Goal: Ask a question: Seek information or help from site administrators or community

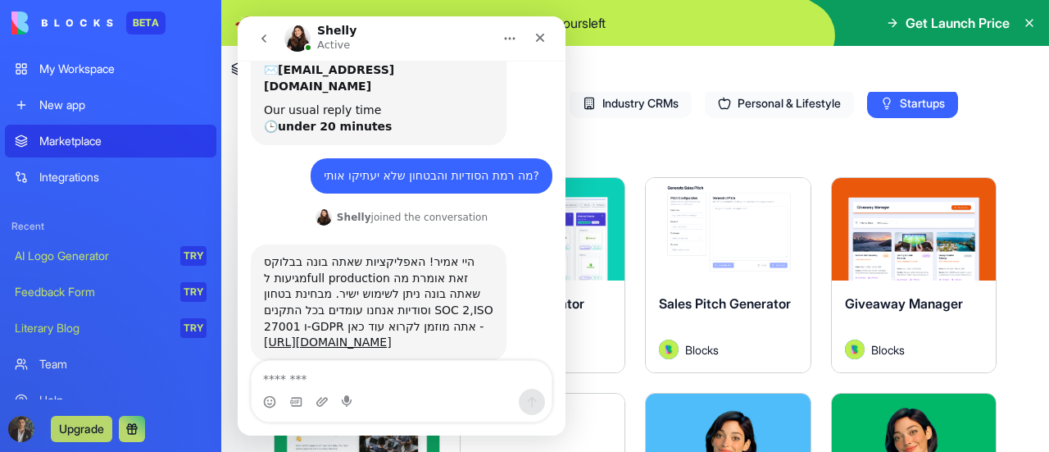
scroll to position [245, 0]
click at [536, 37] on icon "Close" at bounding box center [540, 37] width 13 height 13
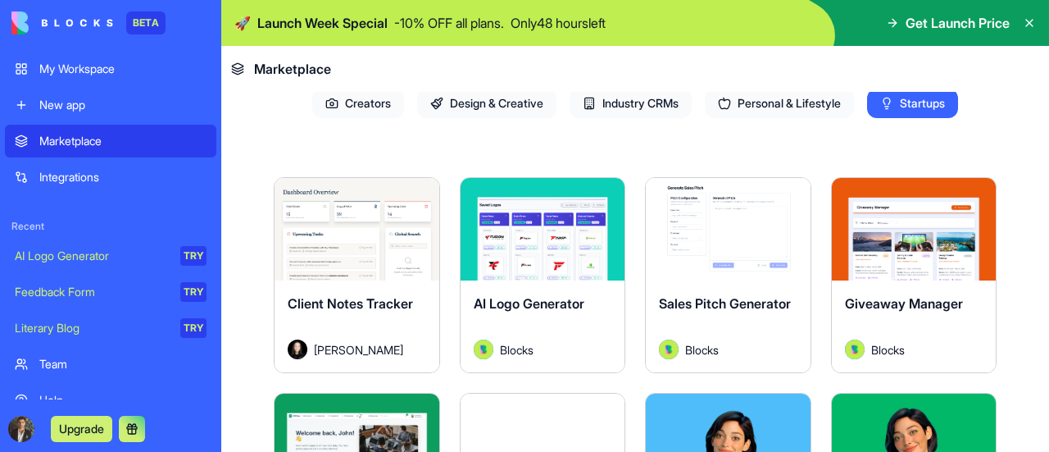
scroll to position [0, 0]
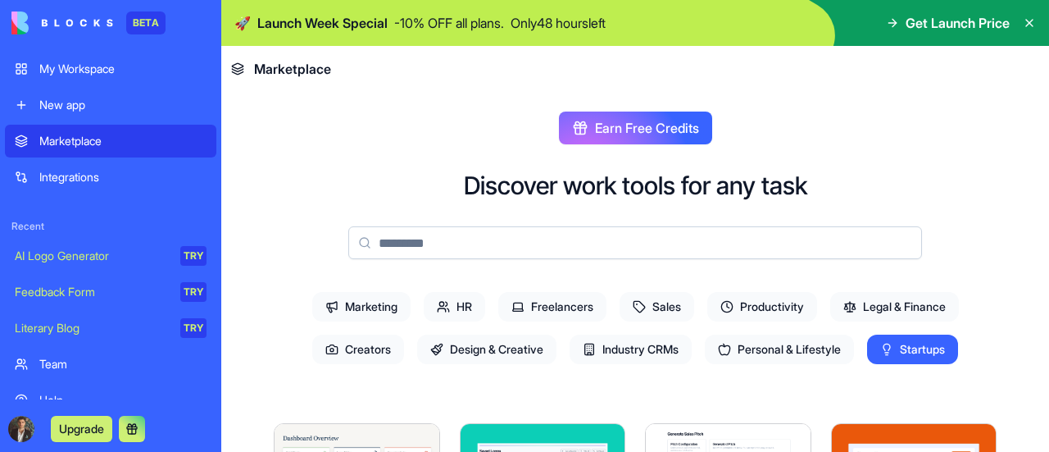
click at [71, 98] on div "New app" at bounding box center [122, 105] width 167 height 16
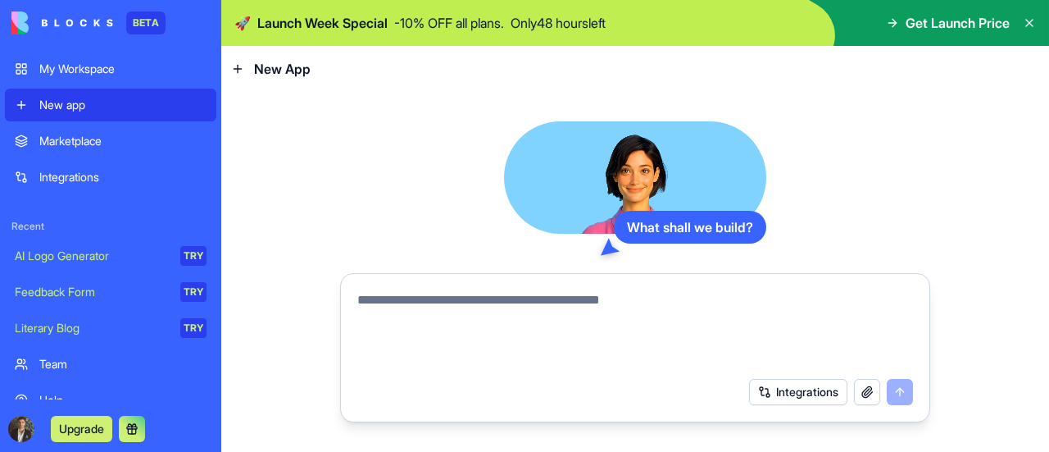
click at [642, 306] on textarea at bounding box center [635, 329] width 556 height 79
type textarea "**********"
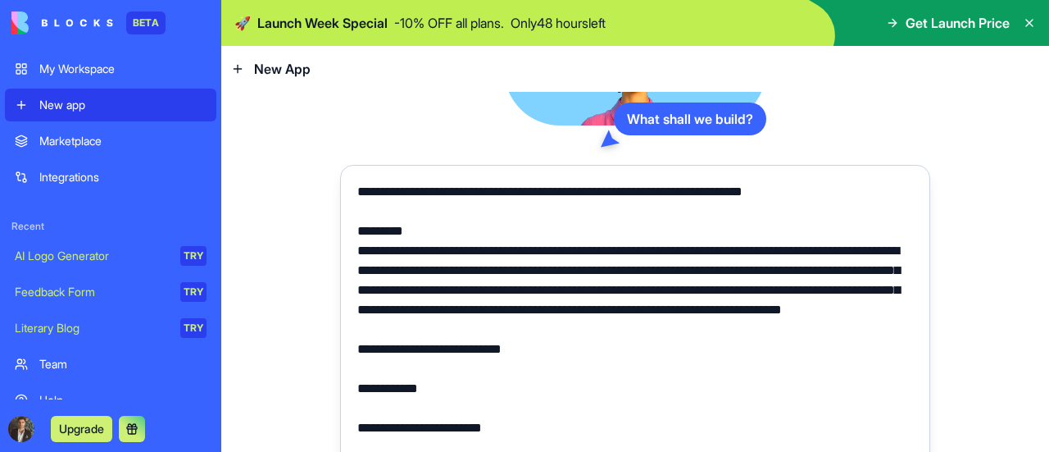
scroll to position [25, 0]
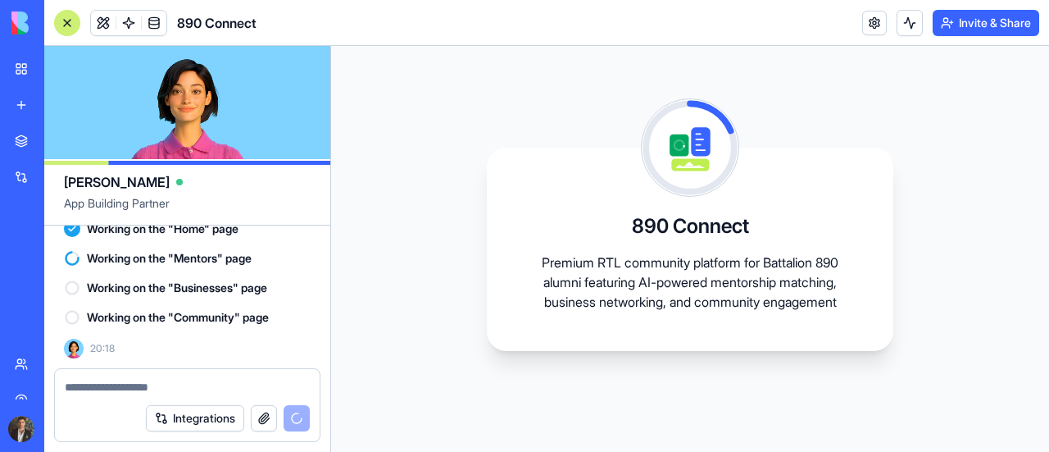
scroll to position [4526, 0]
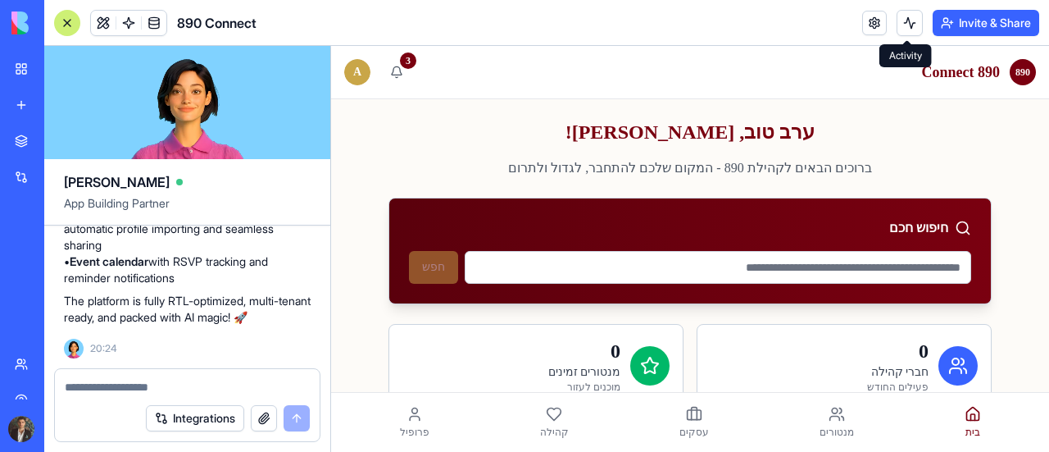
click at [894, 266] on input at bounding box center [718, 267] width 507 height 33
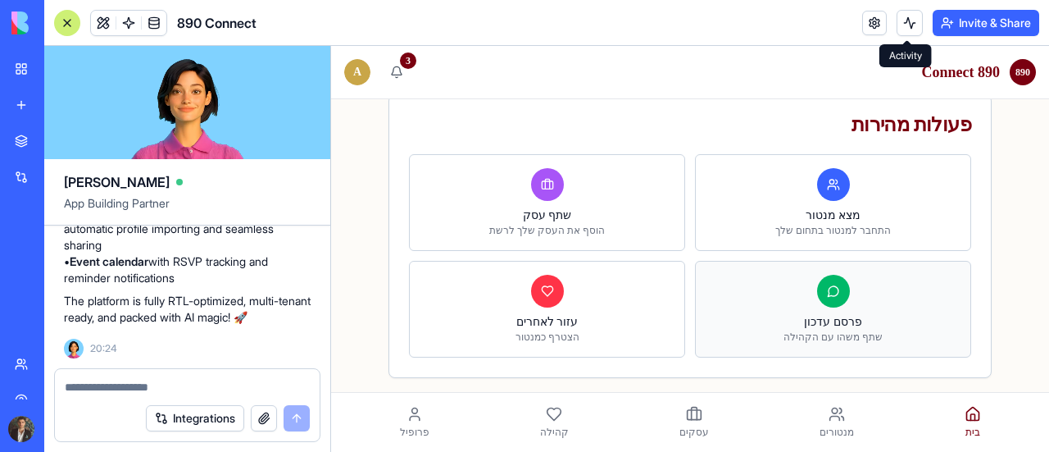
scroll to position [492, 0]
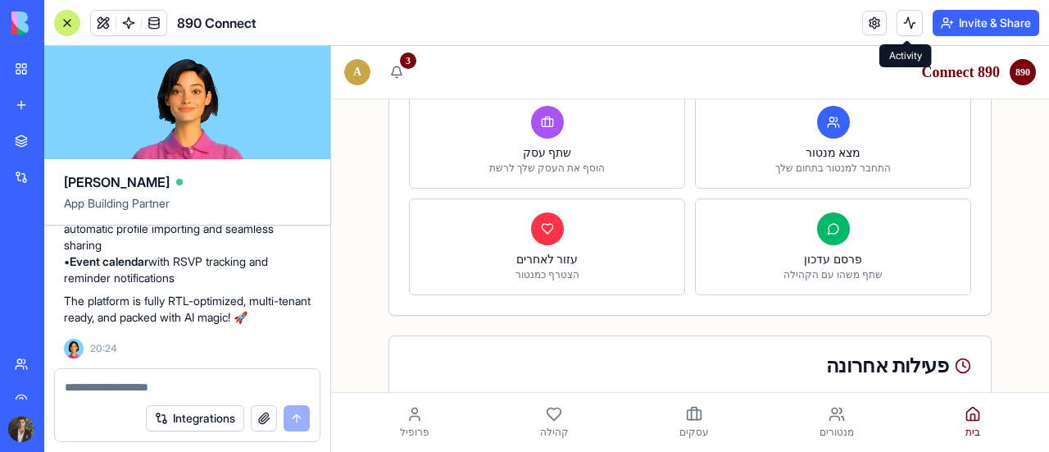
click at [831, 425] on link "מנטורים" at bounding box center [837, 422] width 54 height 46
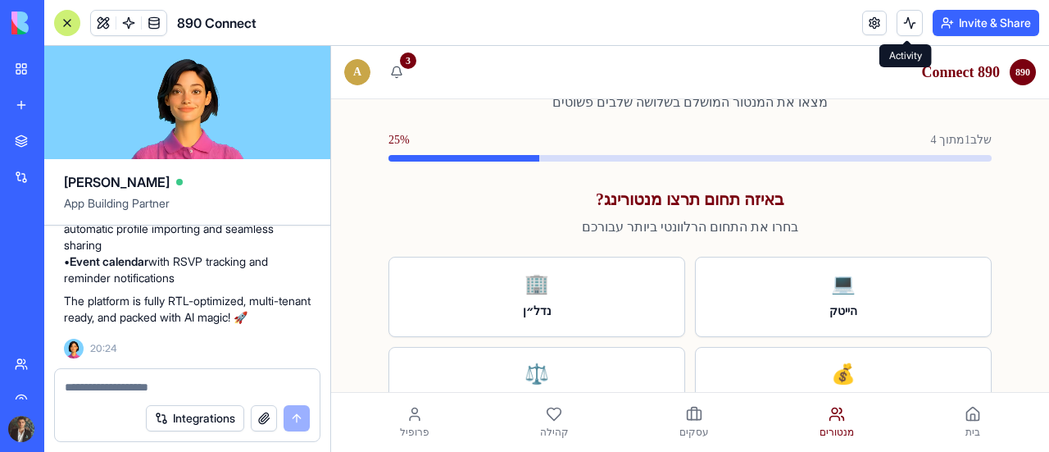
scroll to position [82, 0]
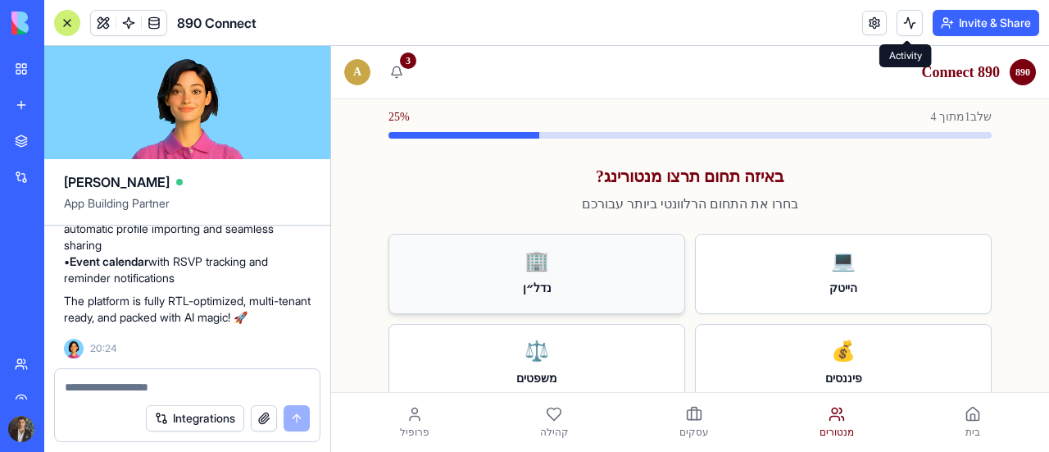
click at [597, 257] on div "🏢" at bounding box center [537, 261] width 269 height 26
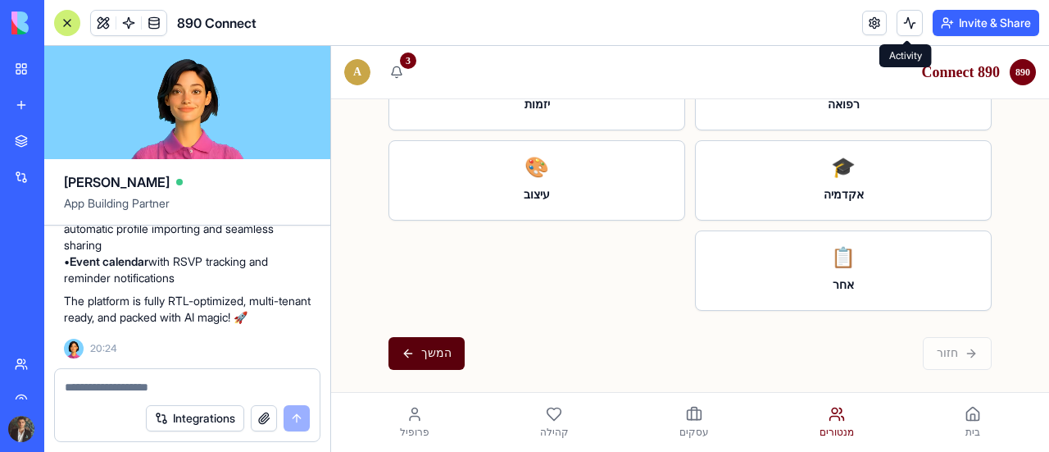
click at [426, 345] on button "המשך" at bounding box center [427, 353] width 76 height 33
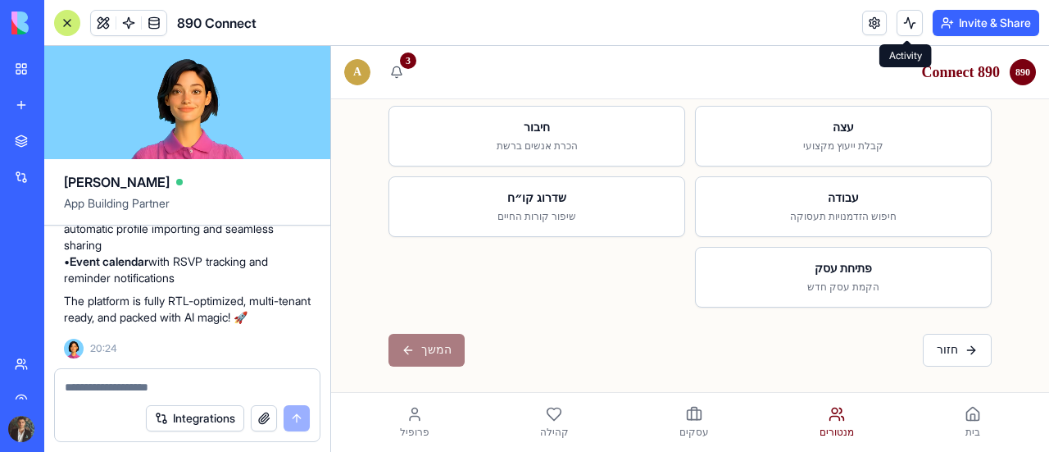
scroll to position [207, 0]
click at [507, 137] on h3 "חיבור" at bounding box center [537, 130] width 269 height 16
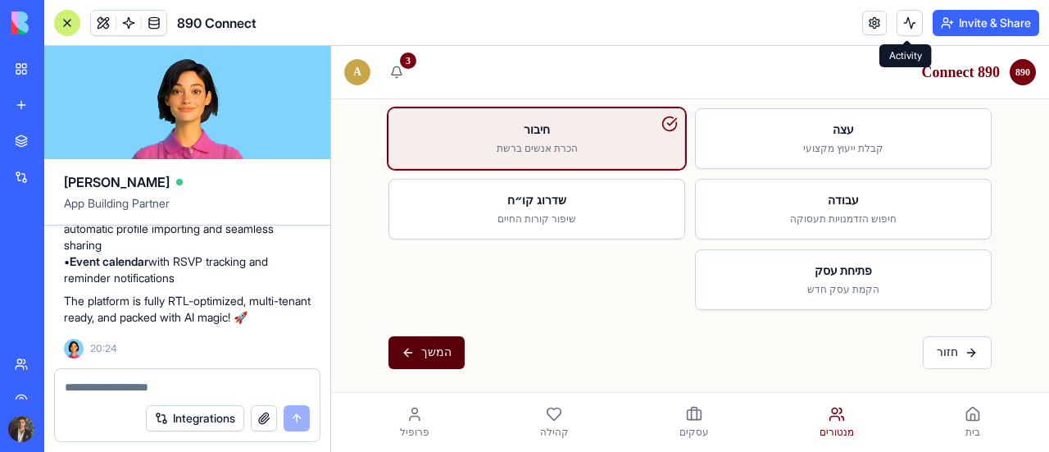
click at [414, 358] on button "המשך" at bounding box center [427, 352] width 76 height 33
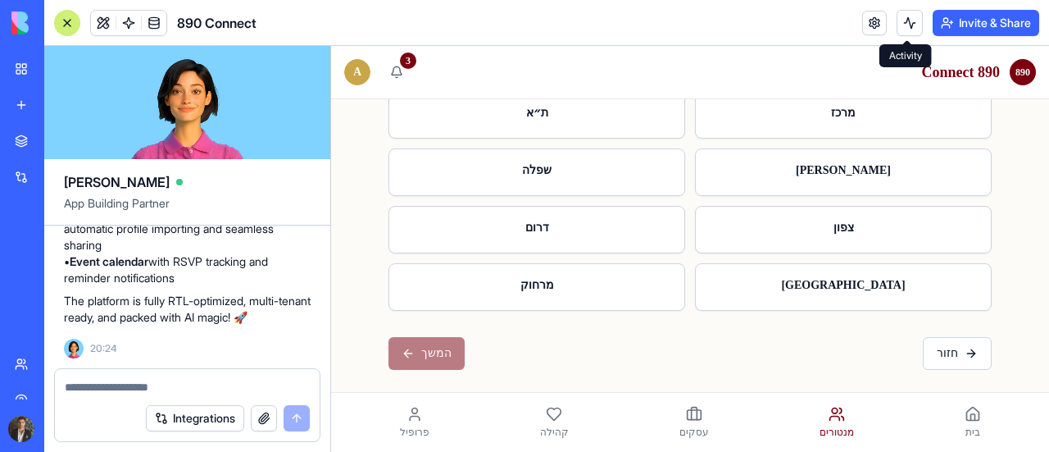
scroll to position [143, 0]
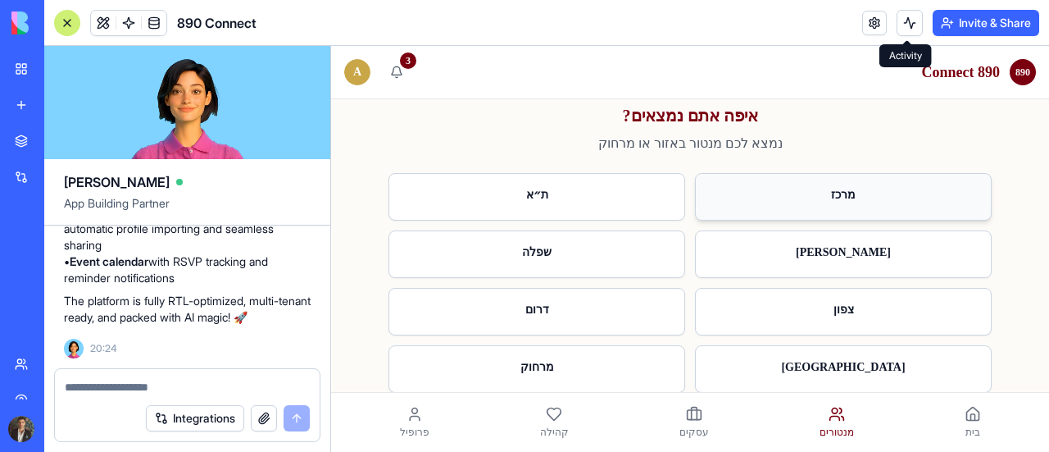
click at [821, 205] on div "מרכז" at bounding box center [843, 197] width 295 height 46
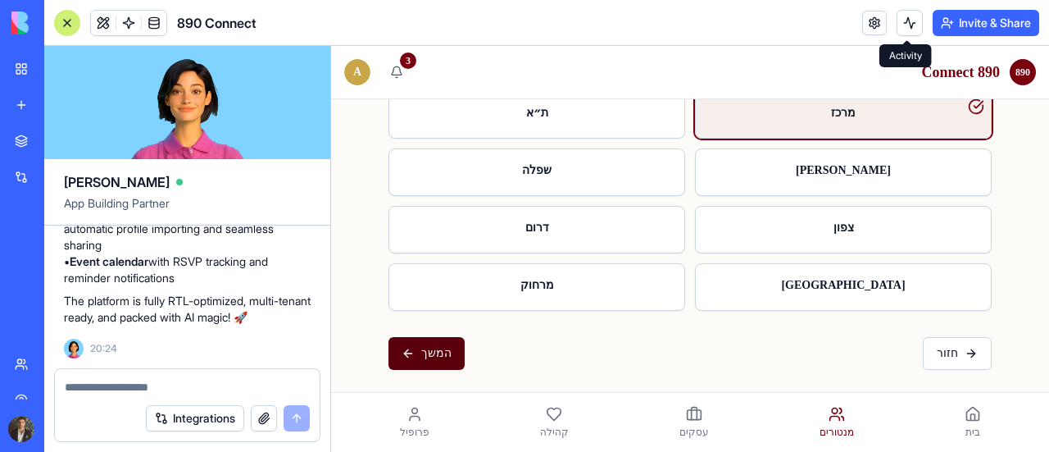
click at [410, 337] on button "המשך" at bounding box center [427, 353] width 76 height 33
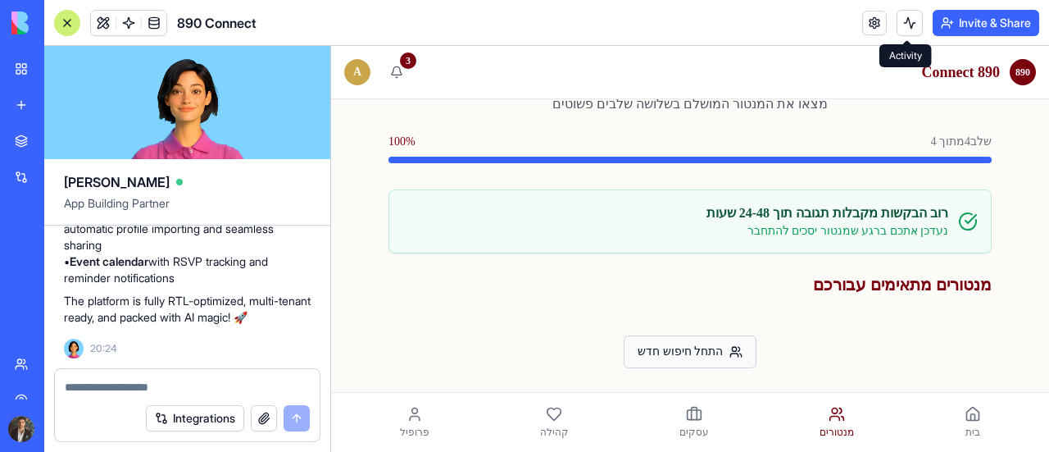
click at [714, 352] on button "התחל חיפוש חדש" at bounding box center [690, 351] width 133 height 33
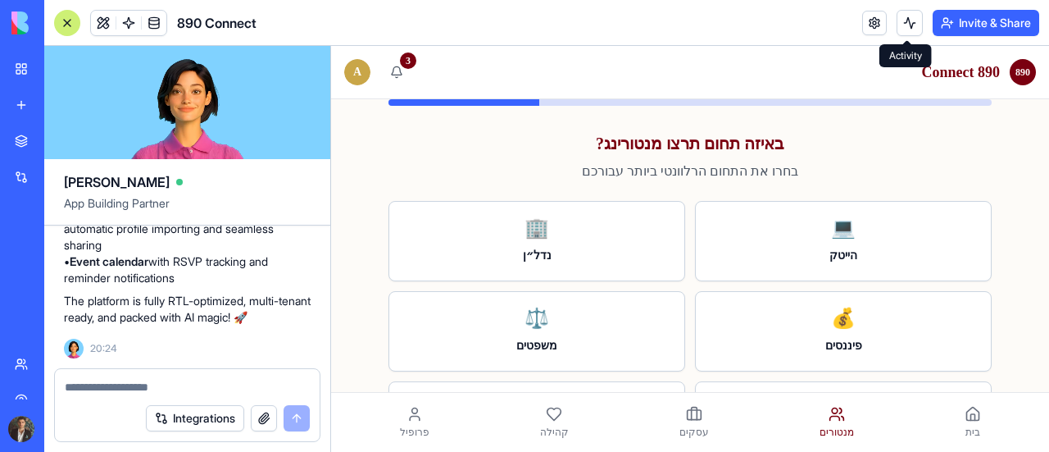
scroll to position [139, 0]
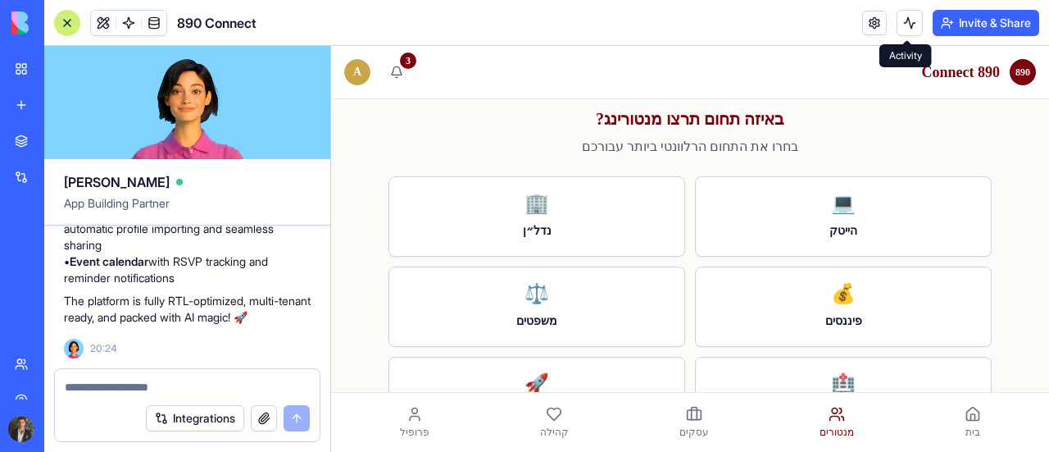
click at [680, 432] on span "עסקים" at bounding box center [695, 432] width 30 height 13
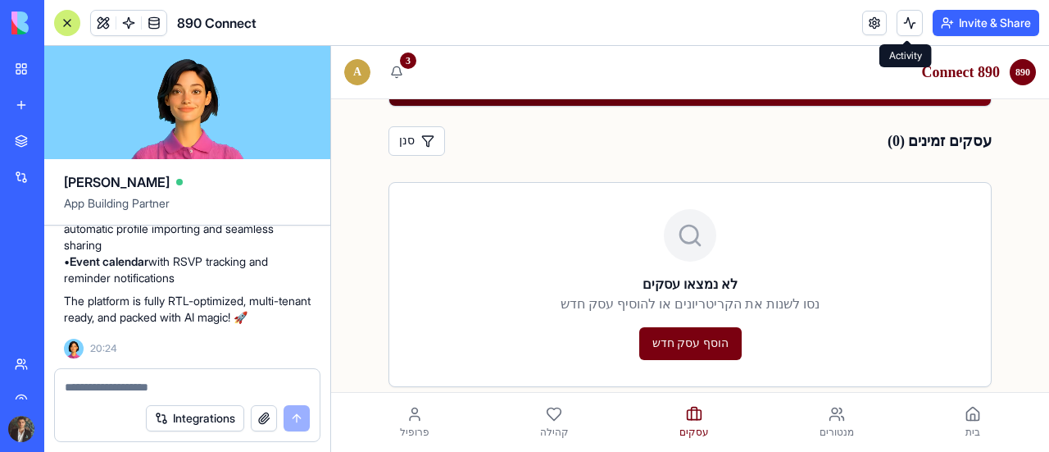
scroll to position [529, 0]
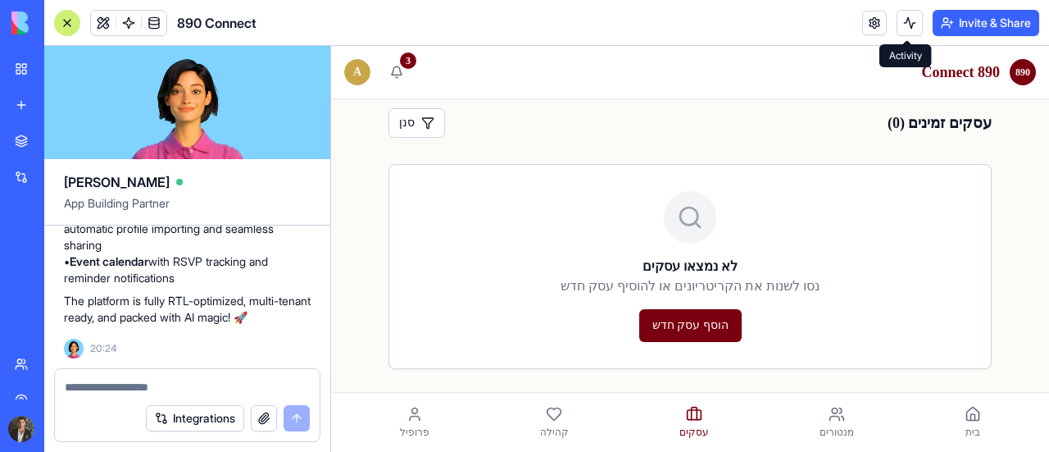
click at [550, 412] on icon at bounding box center [554, 414] width 16 height 16
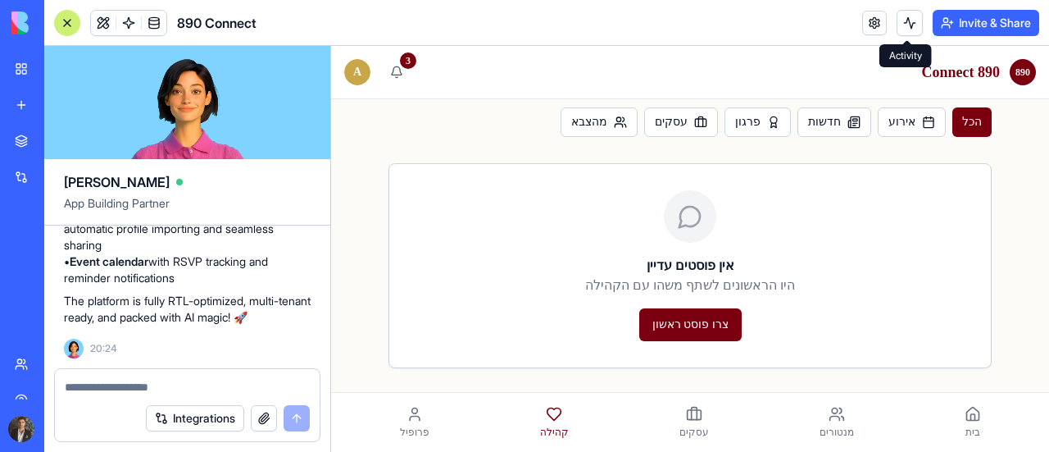
click at [821, 426] on span "מנטורים" at bounding box center [837, 432] width 34 height 13
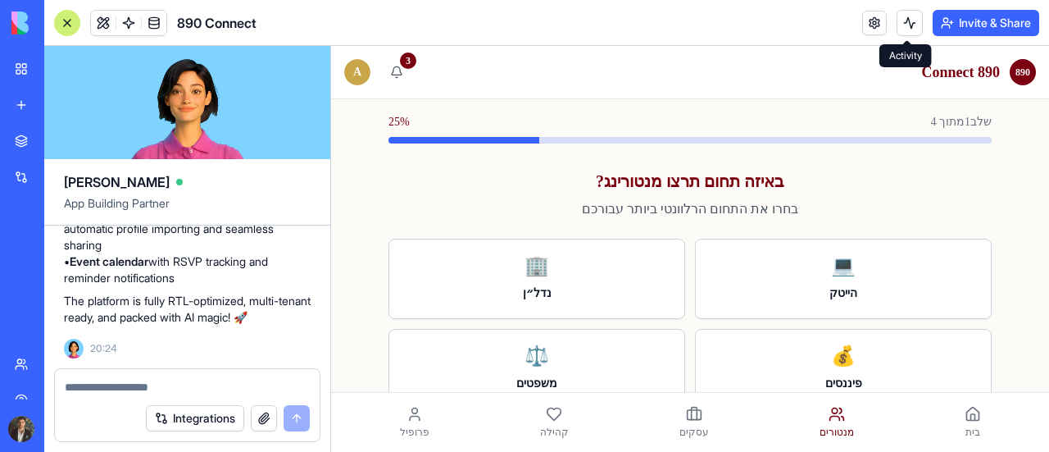
click at [416, 426] on span "פרופיל" at bounding box center [415, 432] width 30 height 13
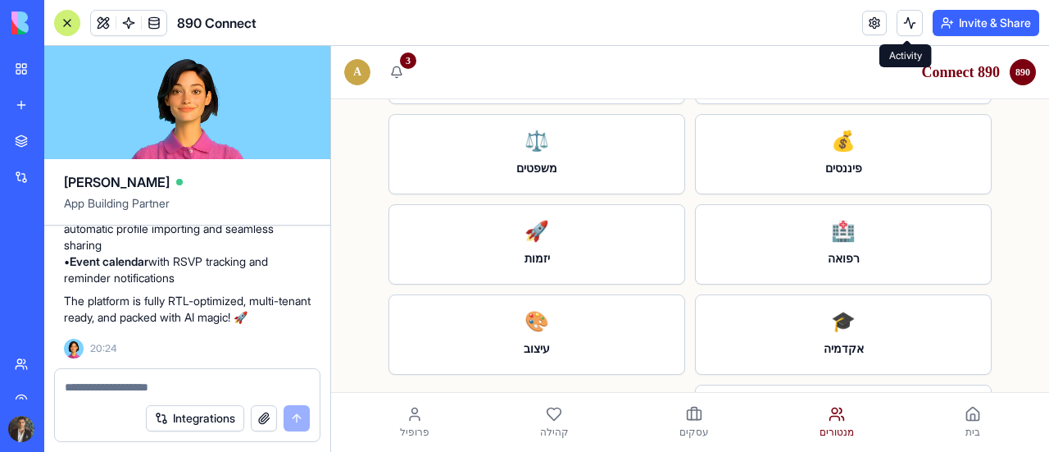
scroll to position [323, 0]
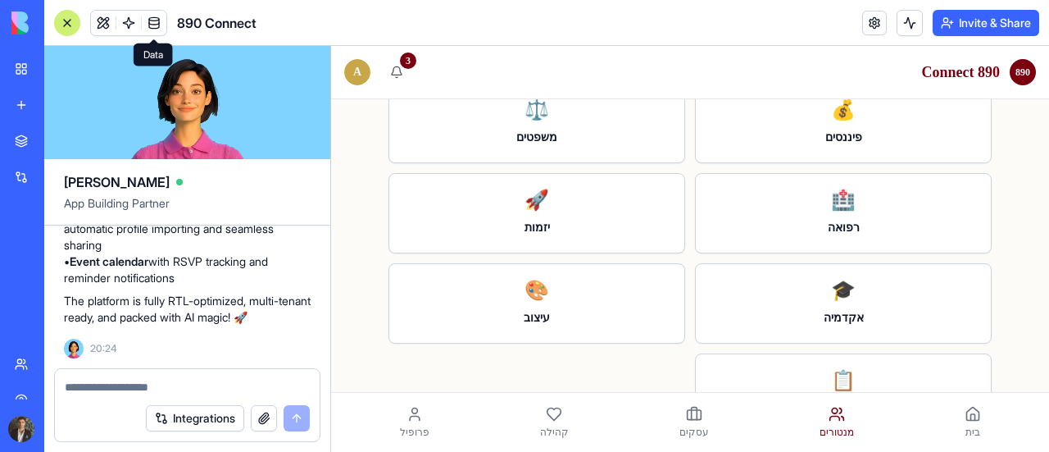
click at [159, 393] on textarea at bounding box center [187, 387] width 245 height 16
paste textarea "**********"
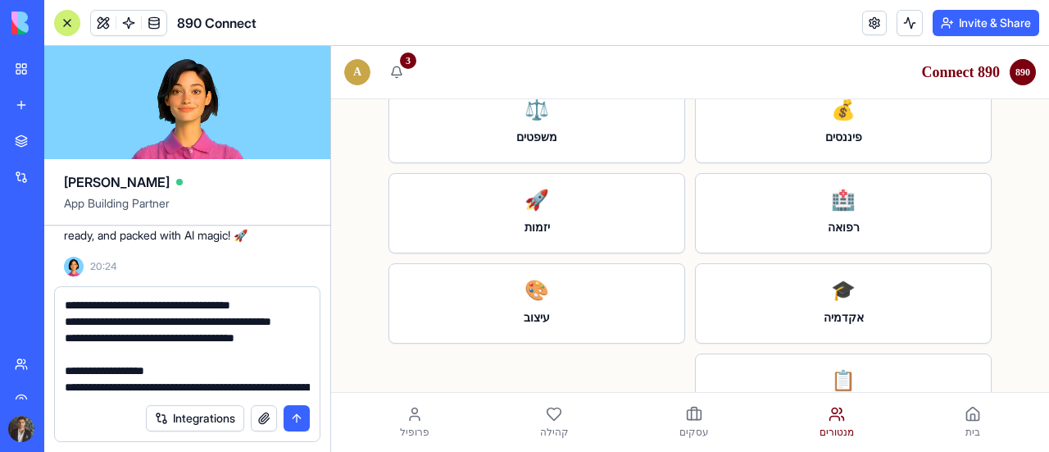
type textarea "**********"
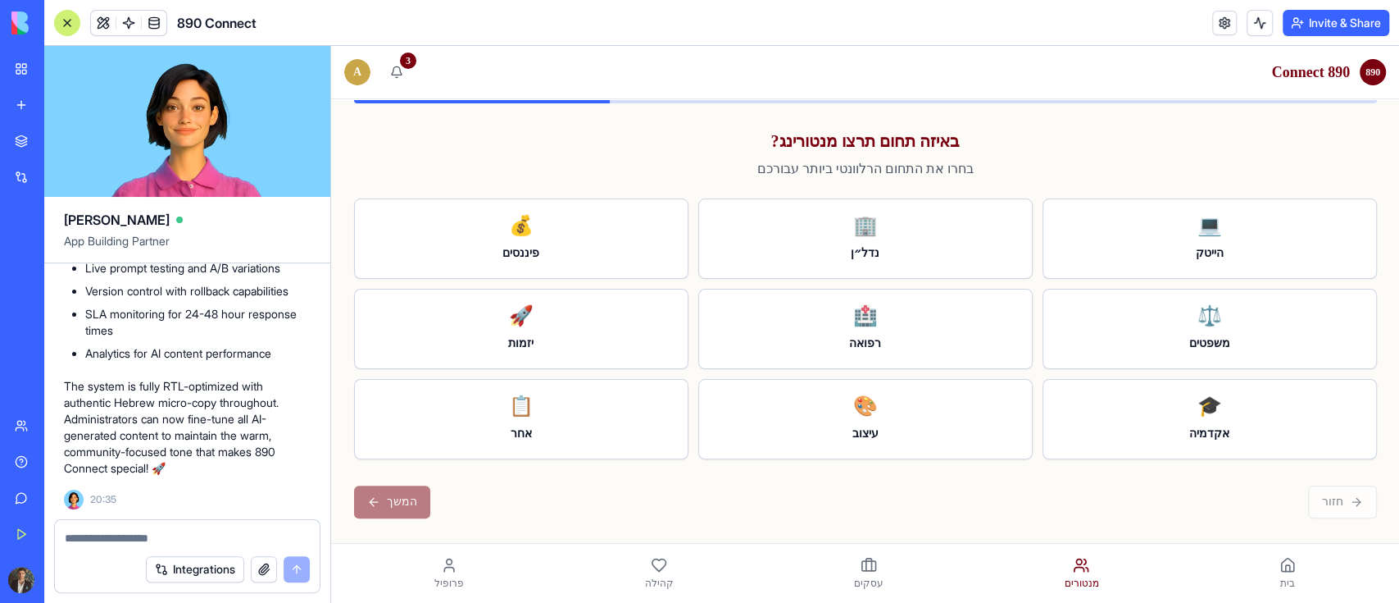
scroll to position [8528, 0]
click at [262, 490] on button "button" at bounding box center [264, 569] width 26 height 26
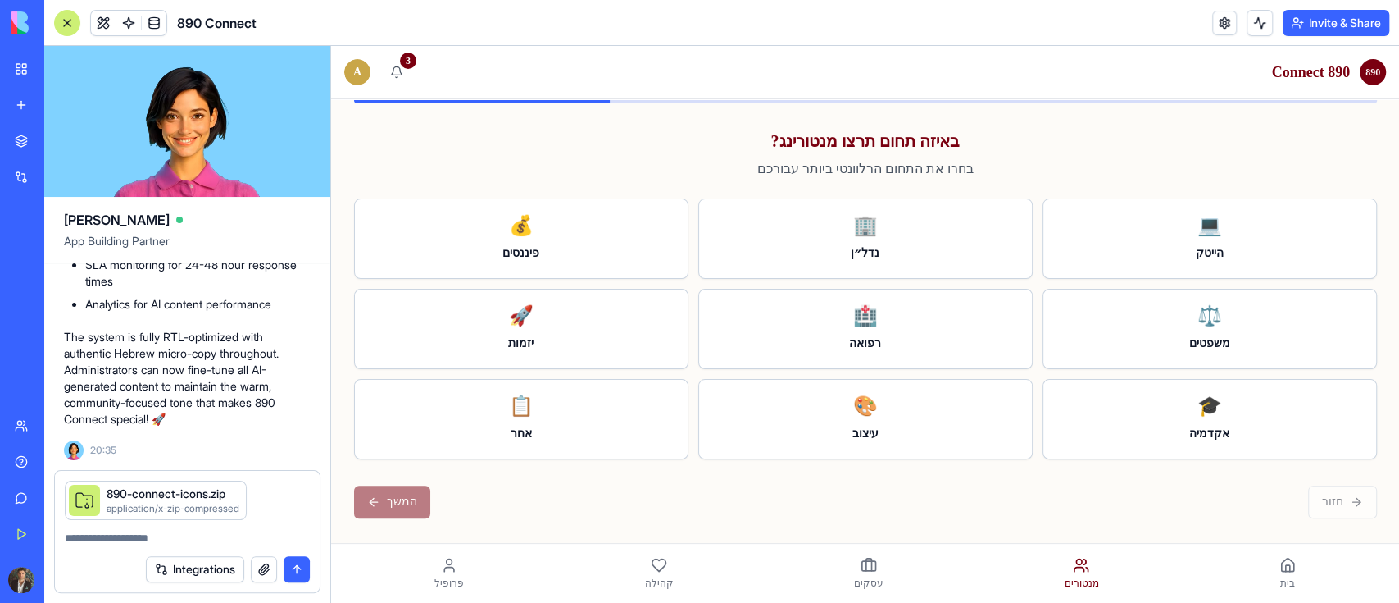
click at [296, 490] on button "submit" at bounding box center [297, 569] width 26 height 26
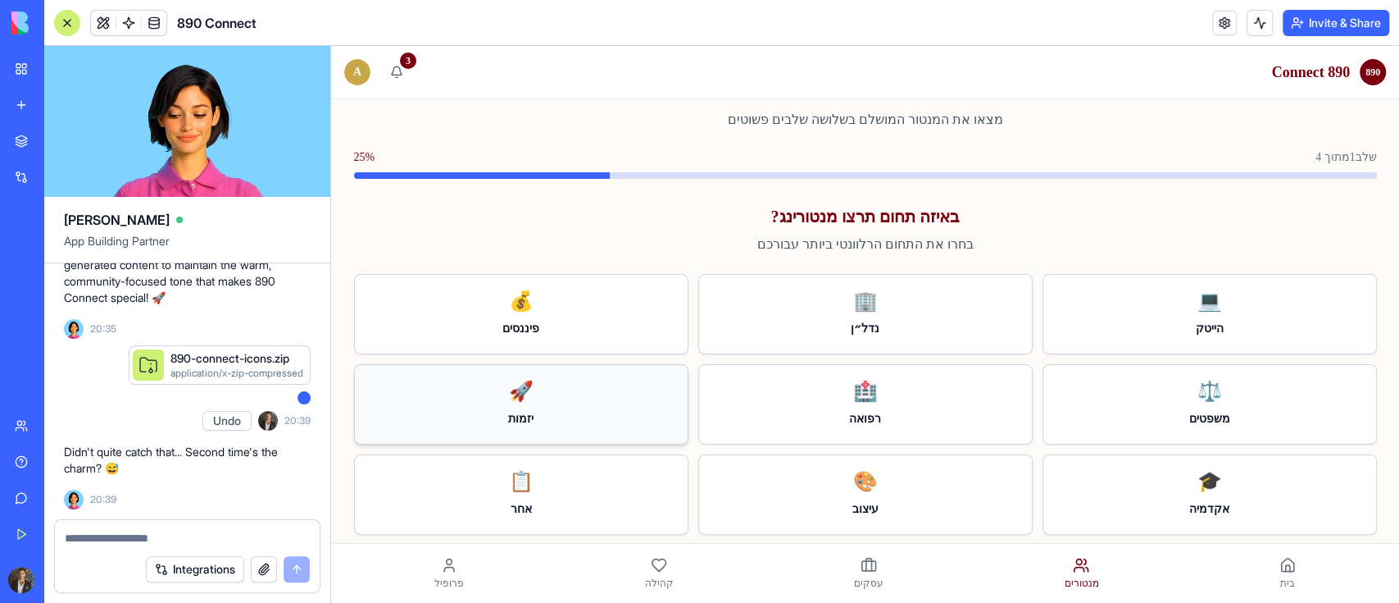
scroll to position [7, 0]
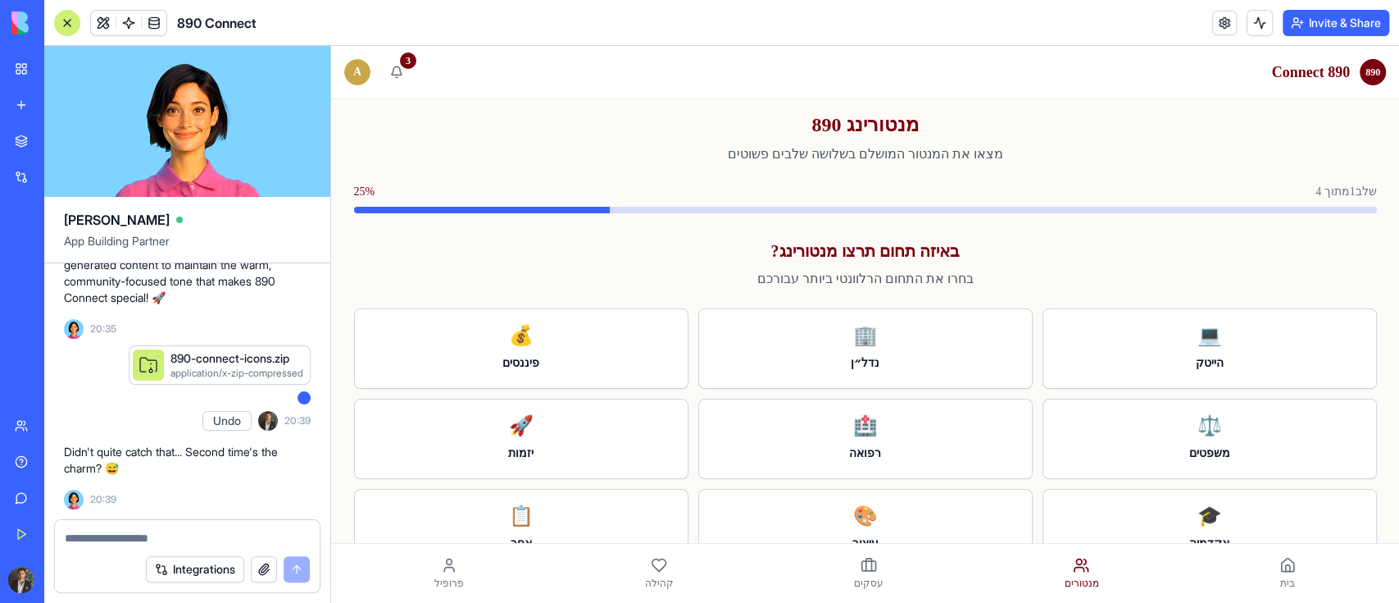
click at [262, 490] on button "button" at bounding box center [264, 569] width 26 height 26
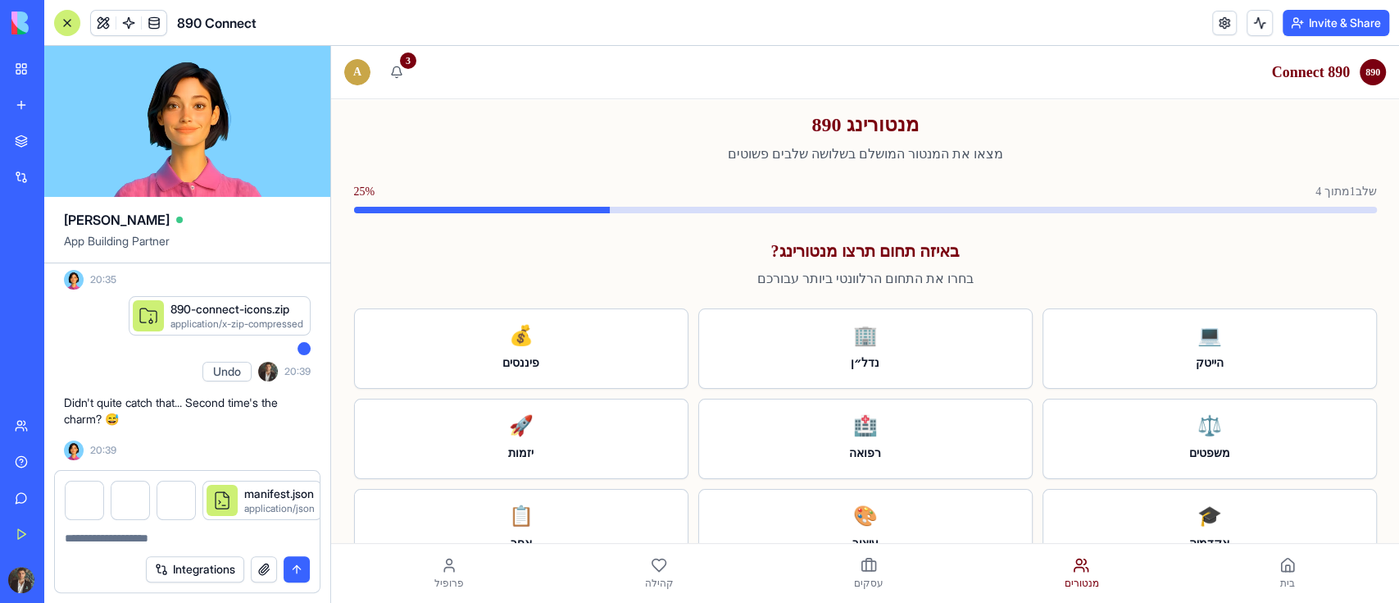
click at [302, 490] on button "submit" at bounding box center [297, 569] width 26 height 26
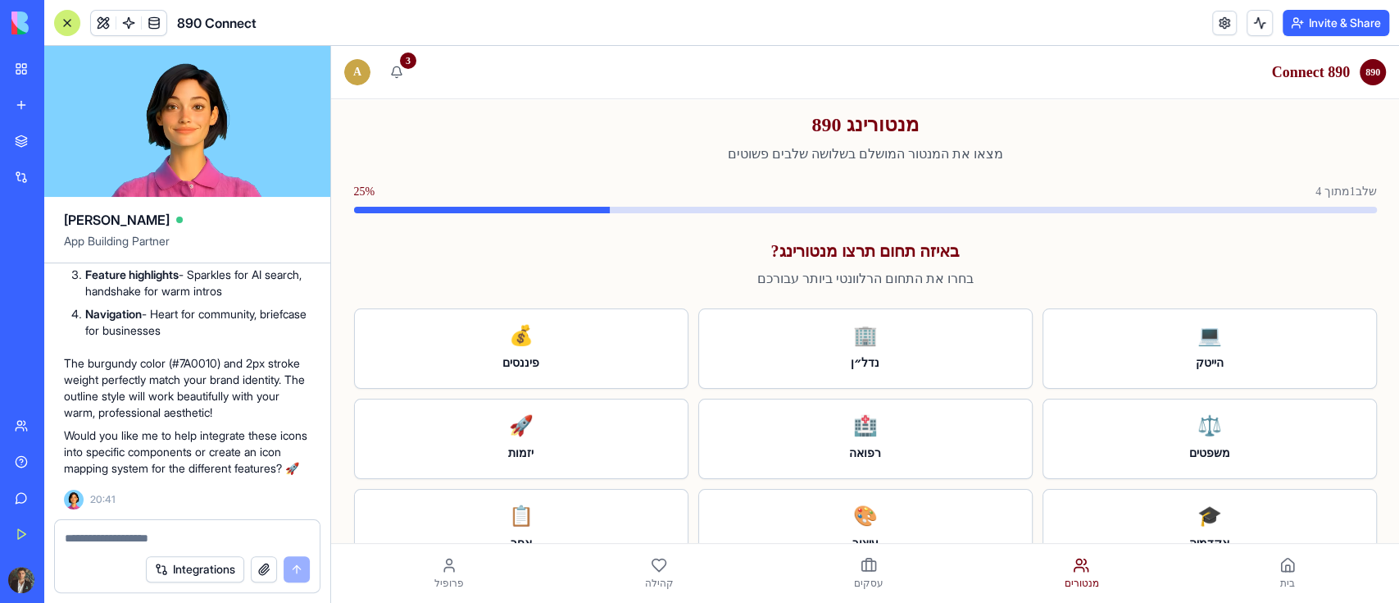
scroll to position [10476, 0]
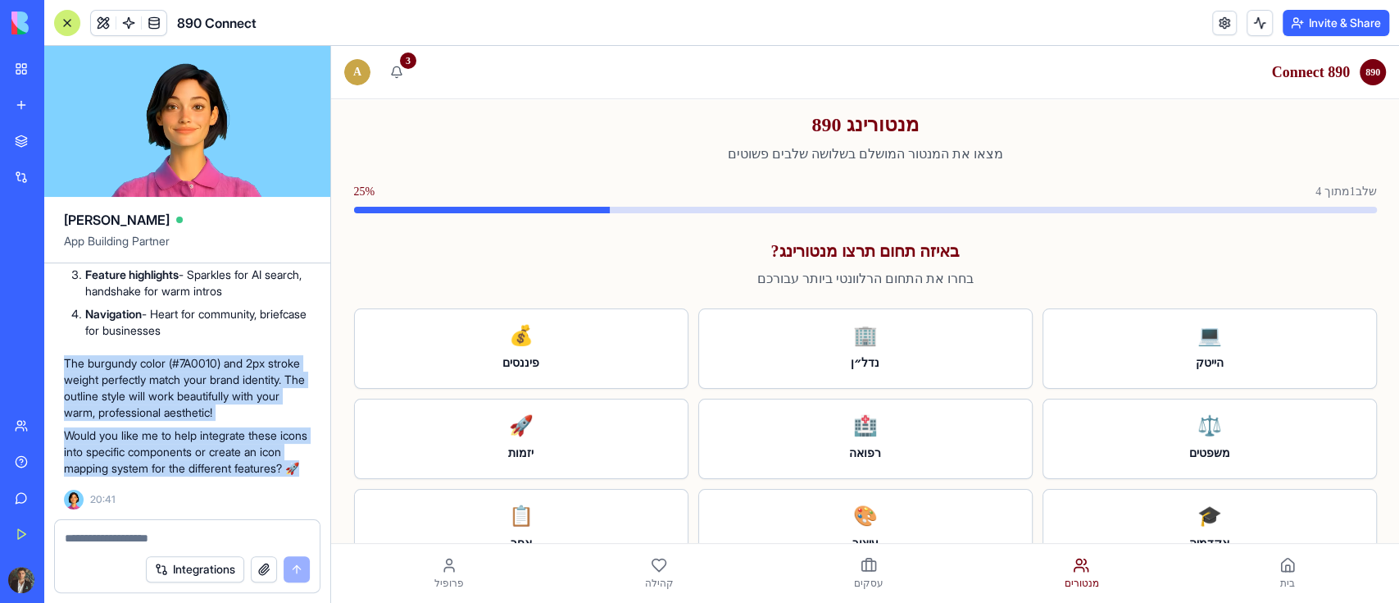
drag, startPoint x: 64, startPoint y: 328, endPoint x: 156, endPoint y: 471, distance: 170.3
click at [156, 471] on div "🎨 Custom Icon Set Analysis I've analyzed your custom icon set for 890 Connect! …" at bounding box center [187, 3] width 247 height 948
copy div "The burgundy color (#7A0010) and 2px stroke weight perfectly match your brand i…"
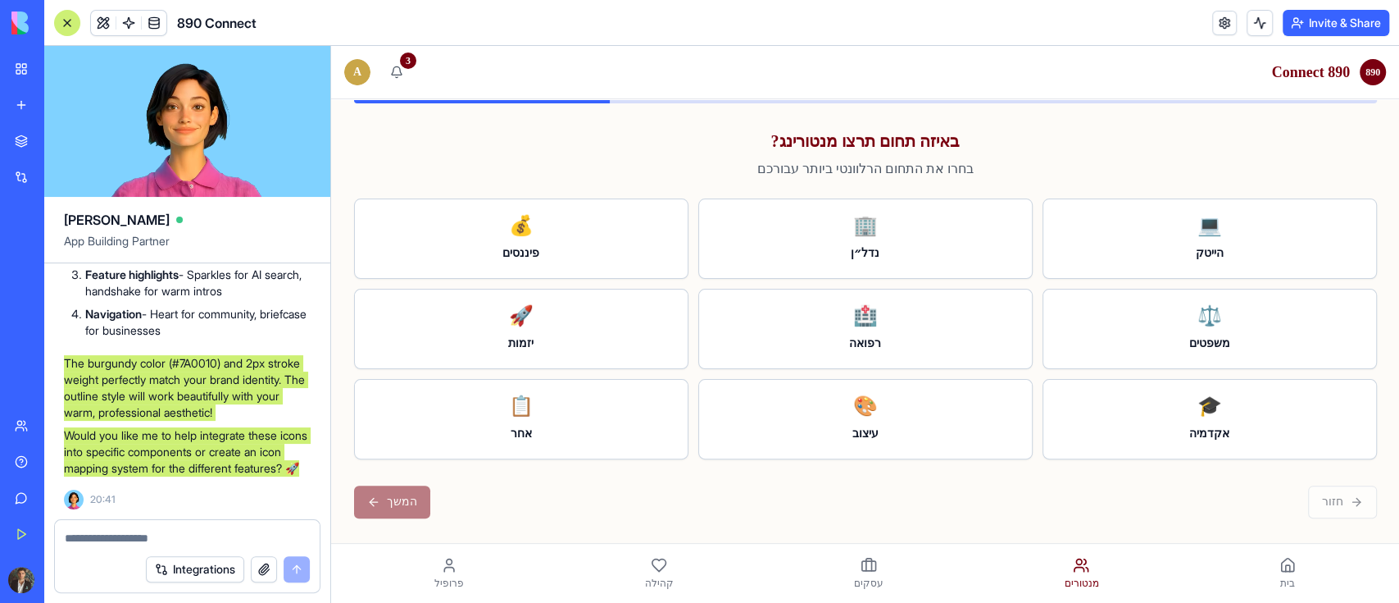
click at [861, 490] on icon at bounding box center [869, 565] width 16 height 16
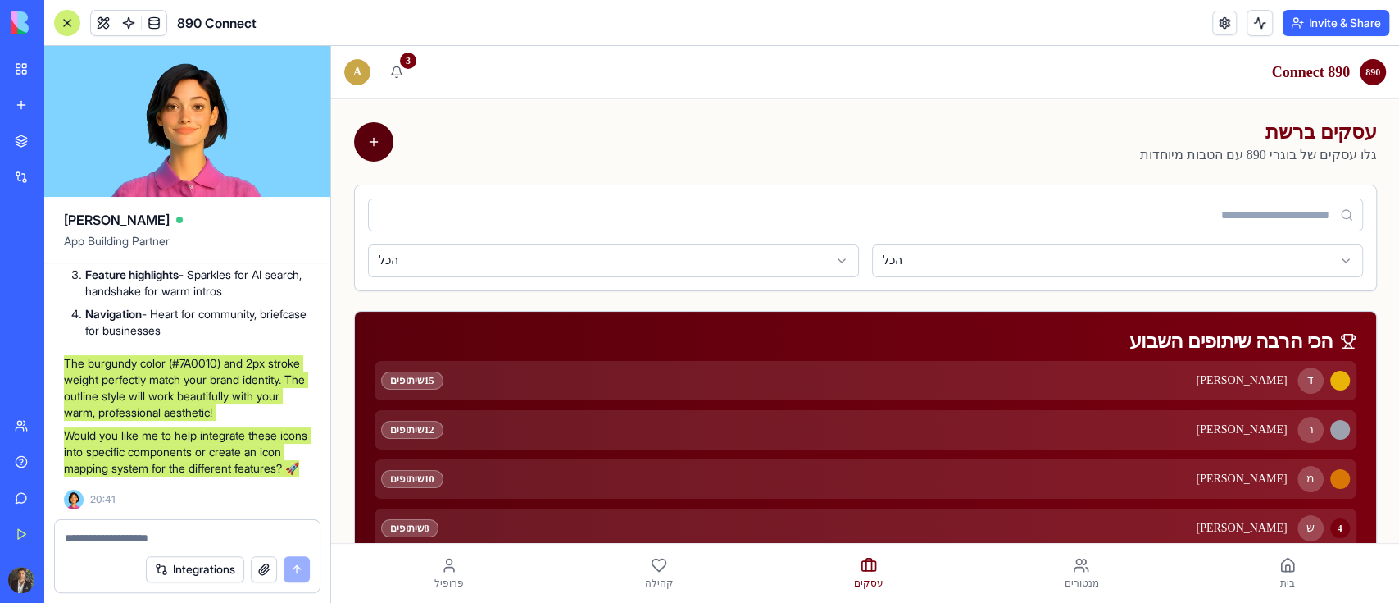
click at [365, 125] on button at bounding box center [373, 141] width 39 height 39
click at [368, 148] on button at bounding box center [373, 141] width 39 height 39
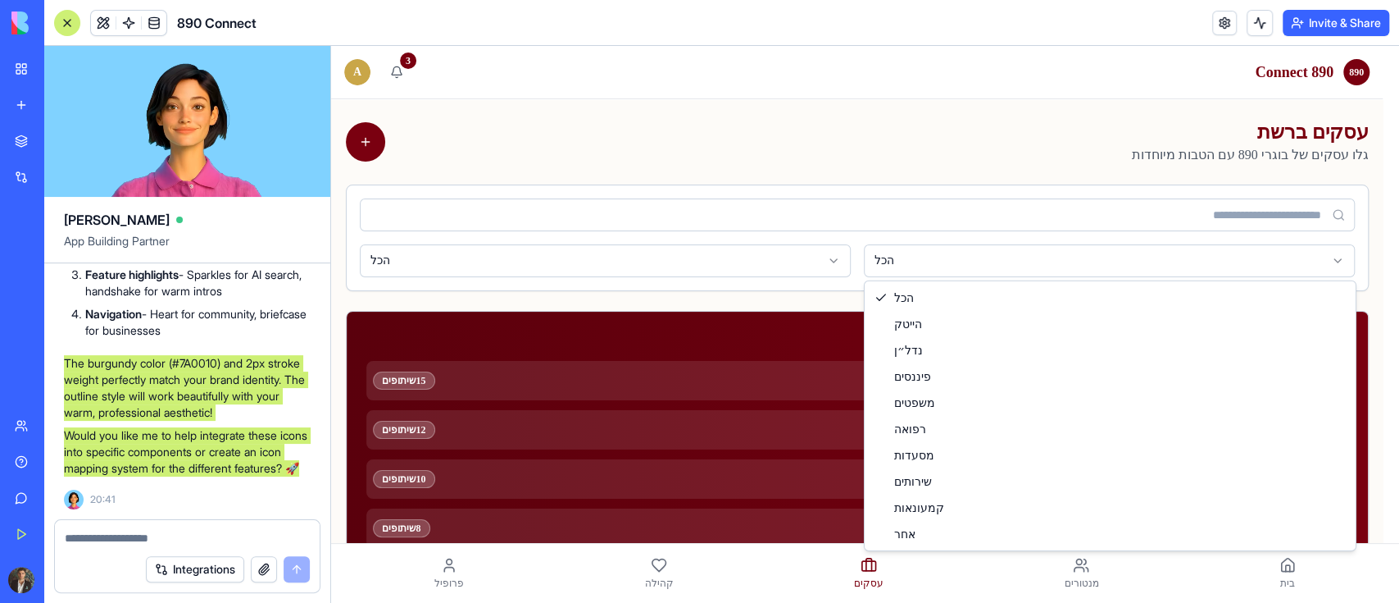
click at [885, 265] on html "890 890 Connect 3 A עסקים ברשת גלו עסקים של בוגרי 890 עם הטבות מיוחדות הכל הכל …" at bounding box center [865, 514] width 1068 height 937
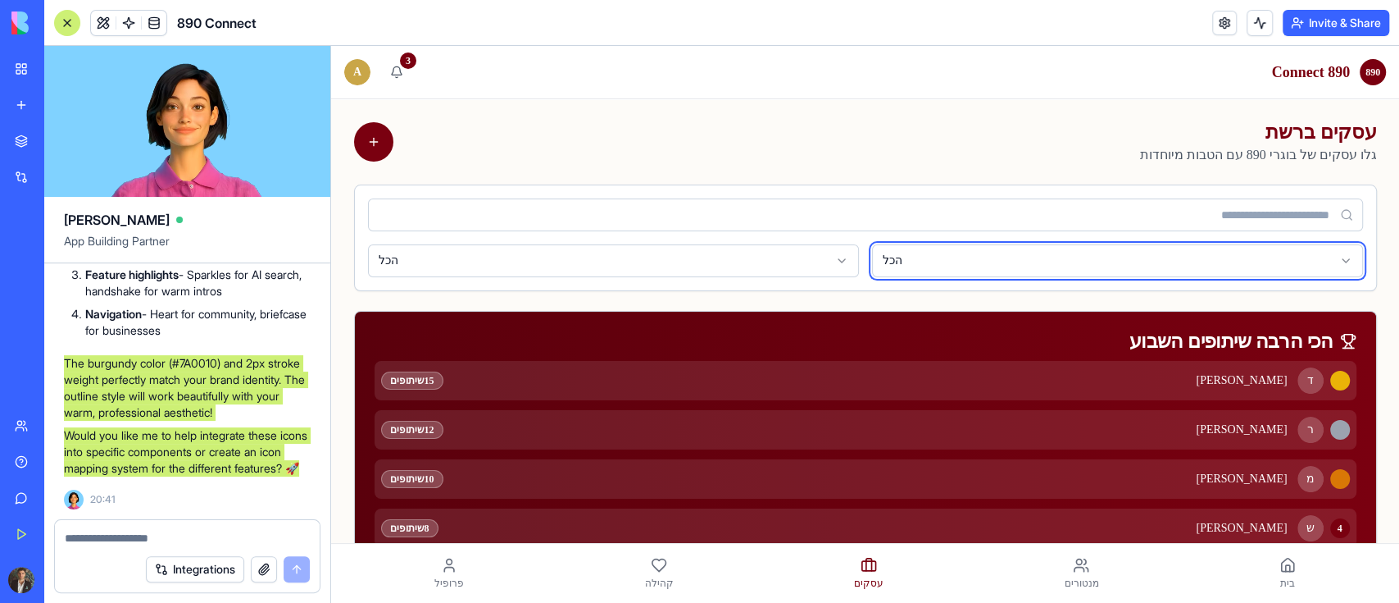
click at [889, 261] on html "890 890 Connect 3 A עסקים ברשת גלו עסקים של בוגרי 890 עם הטבות מיוחדות הכל הכל …" at bounding box center [865, 514] width 1068 height 937
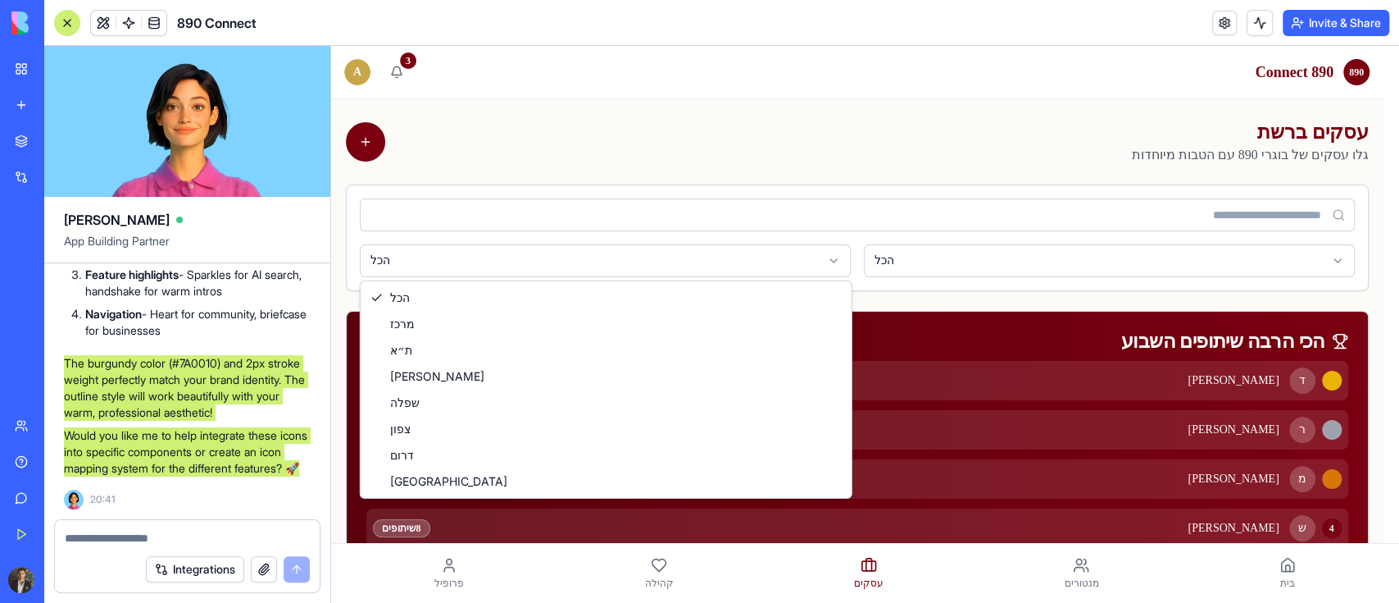
click at [748, 264] on html "890 890 Connect 3 A עסקים ברשת גלו עסקים של בוגרי 890 עם הטבות מיוחדות הכל הכל …" at bounding box center [865, 514] width 1068 height 937
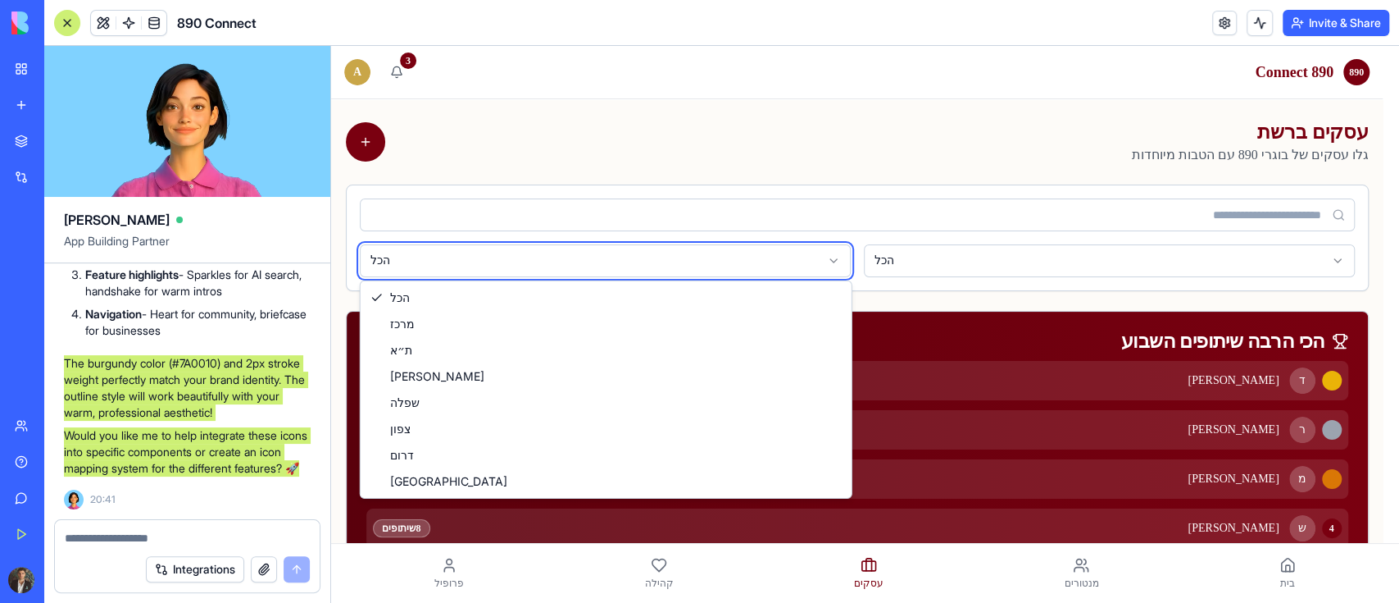
click at [748, 264] on html "890 890 Connect 3 A עסקים ברשת גלו עסקים של בוגרי 890 עם הטבות מיוחדות הכל הכל …" at bounding box center [865, 514] width 1068 height 937
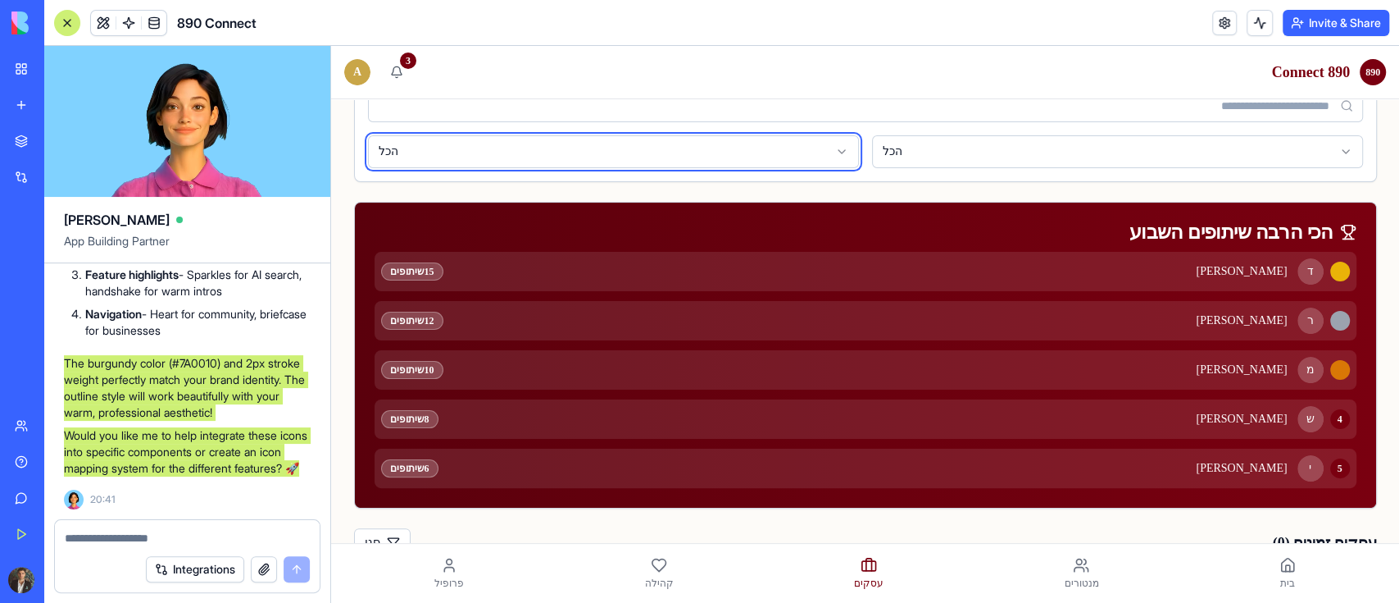
scroll to position [380, 0]
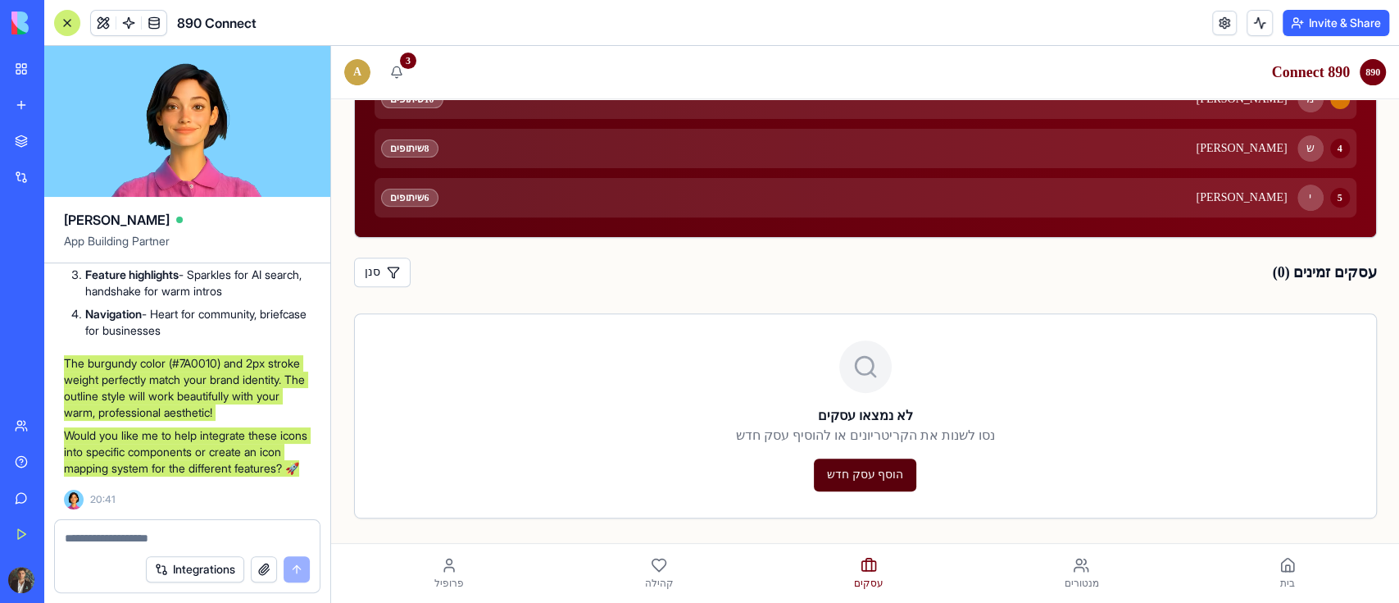
click at [869, 478] on button "הוסף עסק חדש" at bounding box center [865, 474] width 102 height 33
click at [651, 490] on icon at bounding box center [659, 565] width 16 height 16
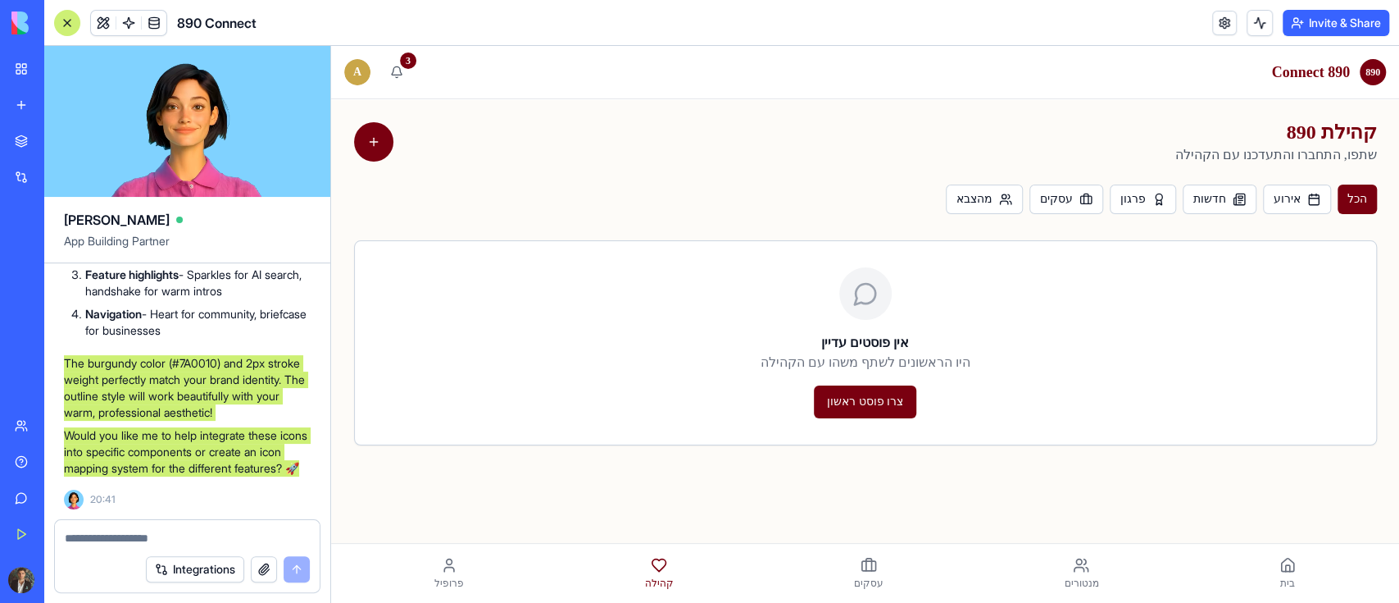
click at [1080, 490] on span "מנטורים" at bounding box center [1081, 582] width 34 height 13
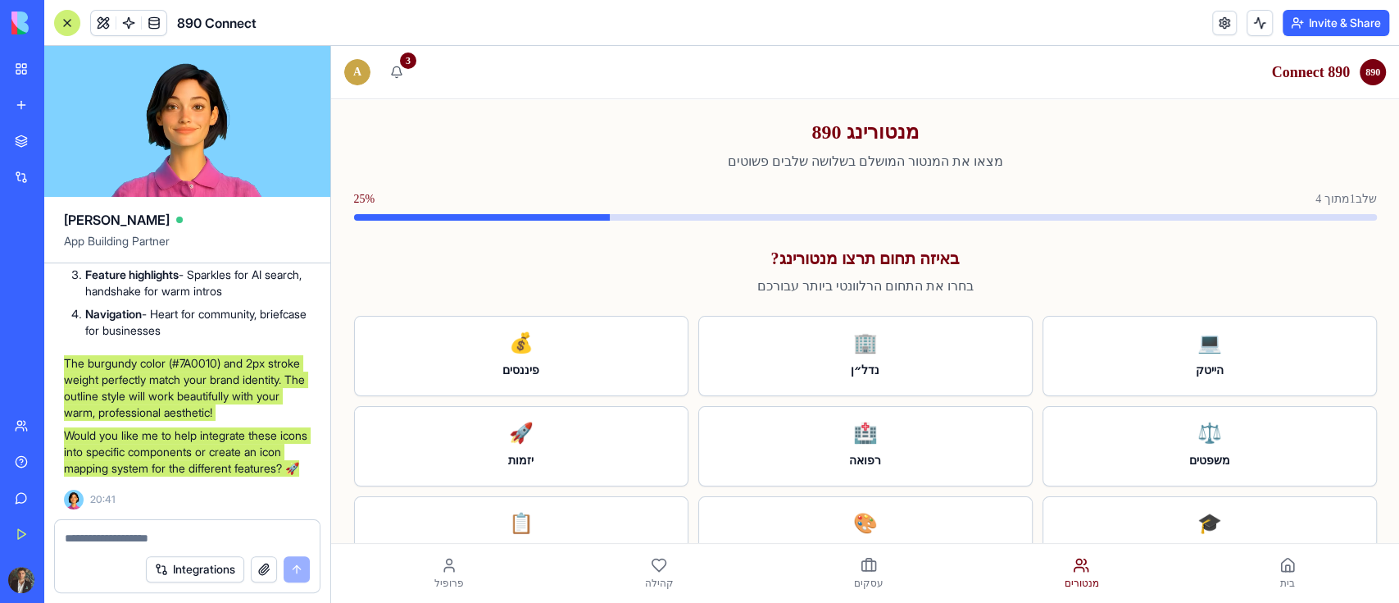
click at [459, 490] on div "פרופיל" at bounding box center [449, 573] width 49 height 46
drag, startPoint x: 448, startPoint y: 572, endPoint x: 496, endPoint y: 565, distance: 48.1
click at [449, 490] on icon at bounding box center [449, 565] width 16 height 16
click at [1119, 490] on icon at bounding box center [1288, 565] width 16 height 16
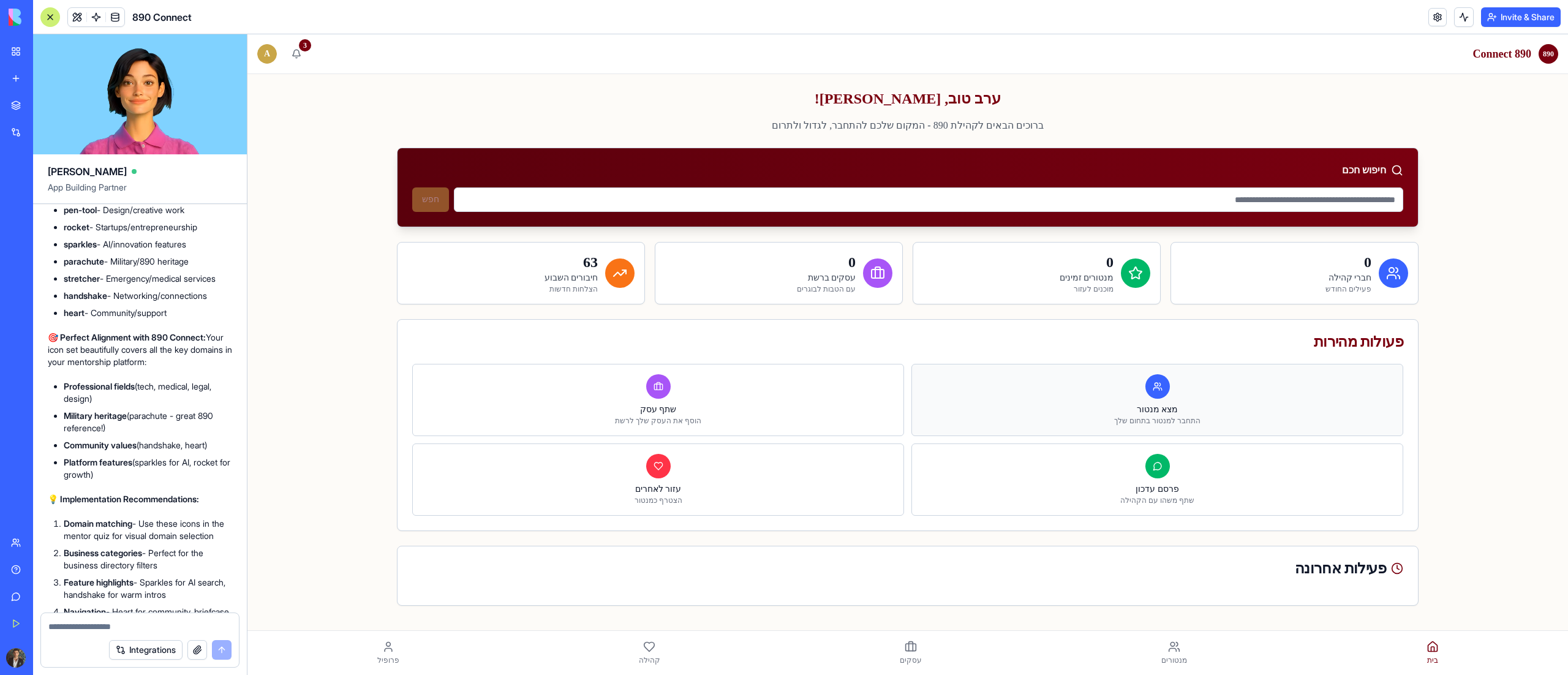
scroll to position [67, 0]
click at [648, 366] on icon at bounding box center [649, 647] width 12 height 12
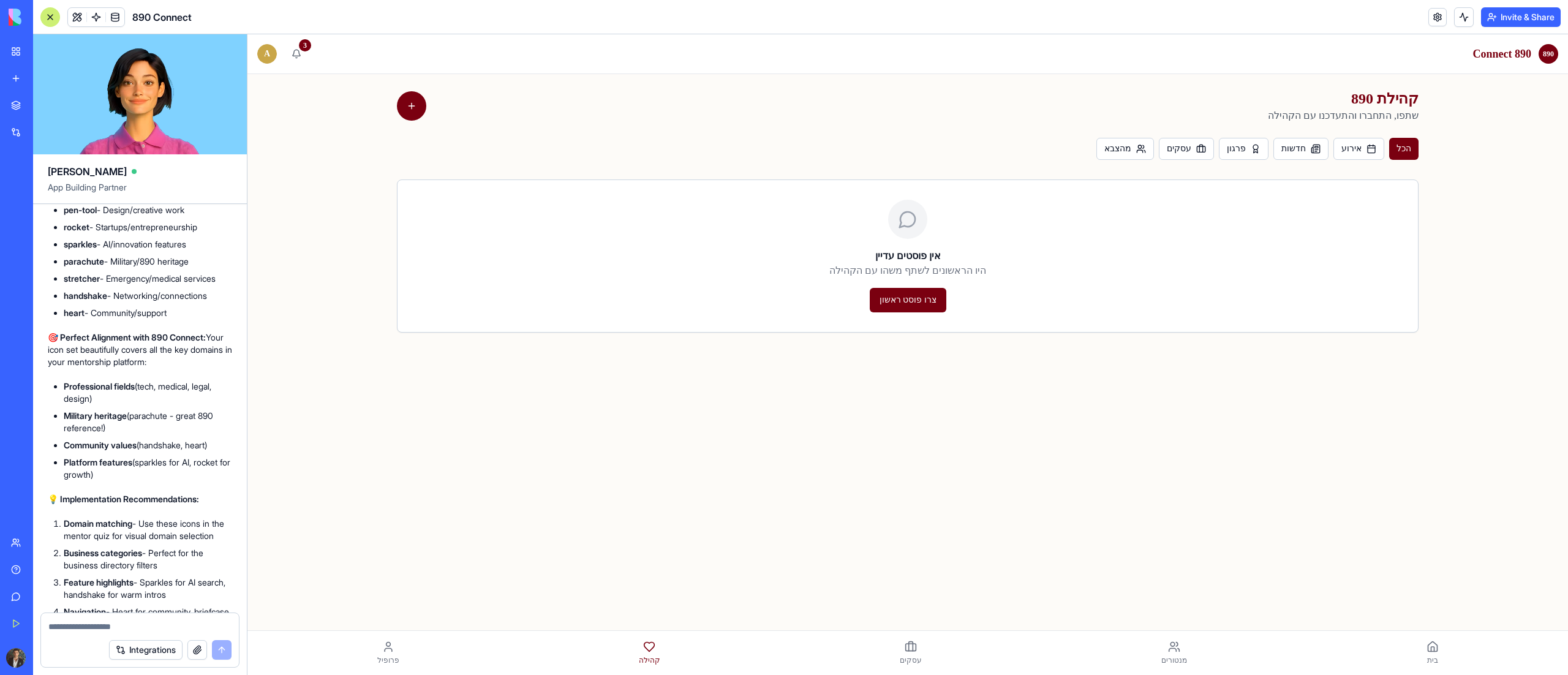
click at [836, 366] on link "עסקים" at bounding box center [911, 653] width 37 height 34
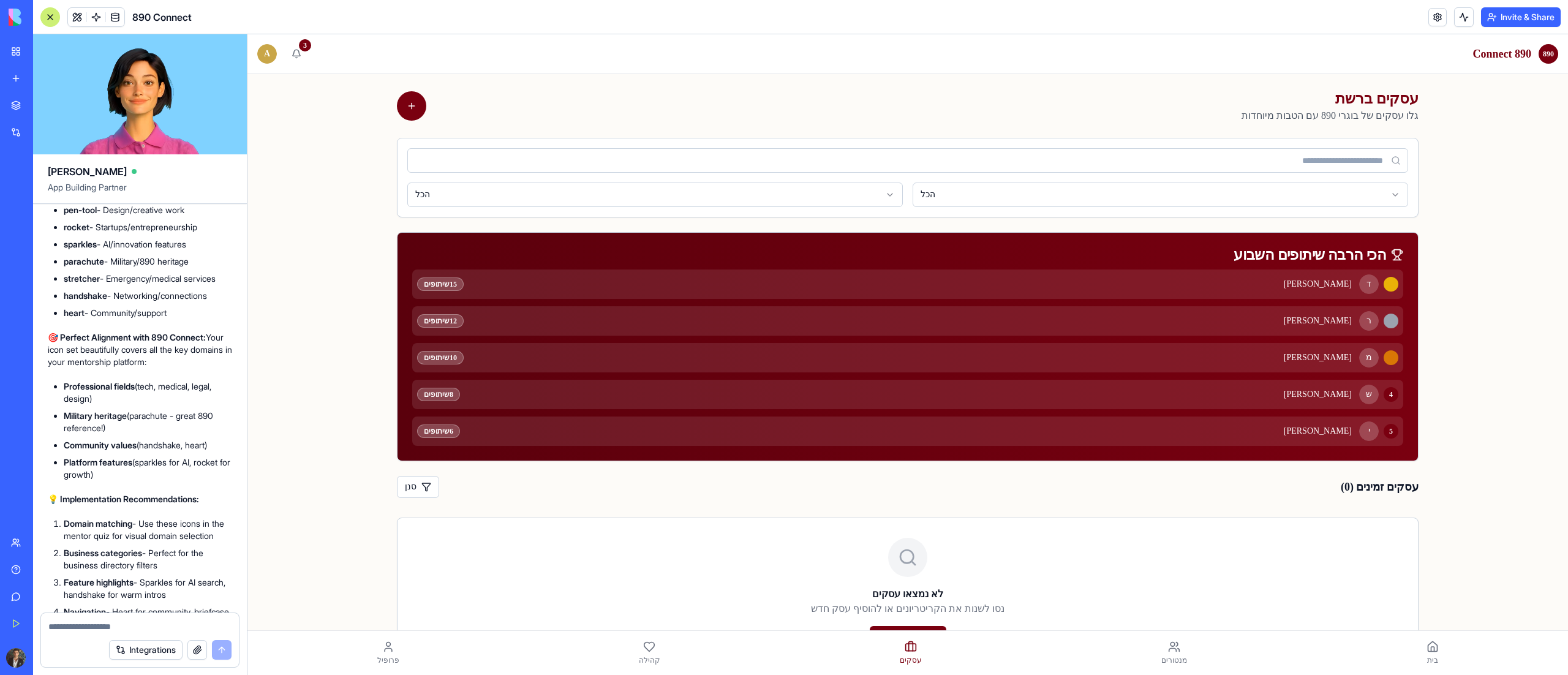
click at [345, 243] on main "עסקים ברשת גלו עסקים של בוגרי 890 עם הטבות מיוחדות הכל הכל הכי הרבה שיתופים השב…" at bounding box center [908, 404] width 1321 height 661
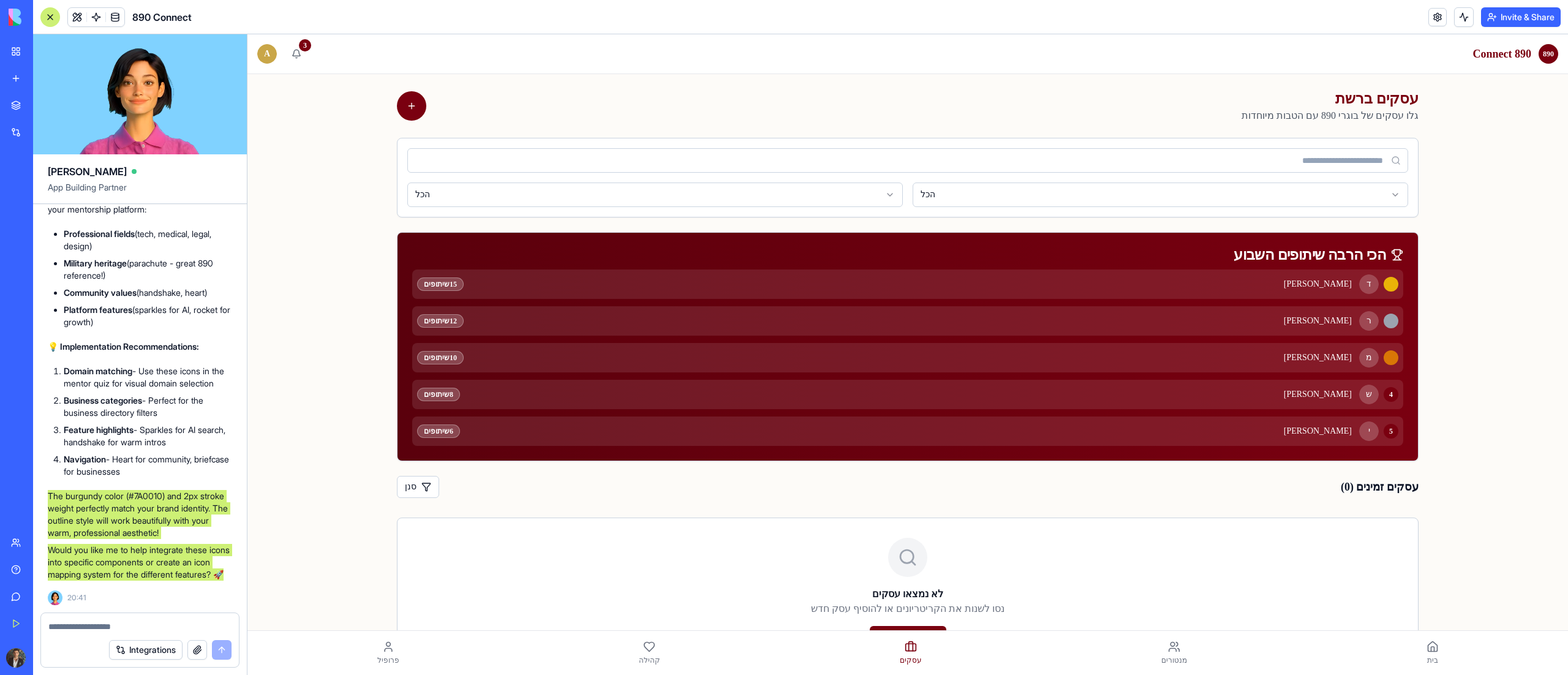
scroll to position [7615, 0]
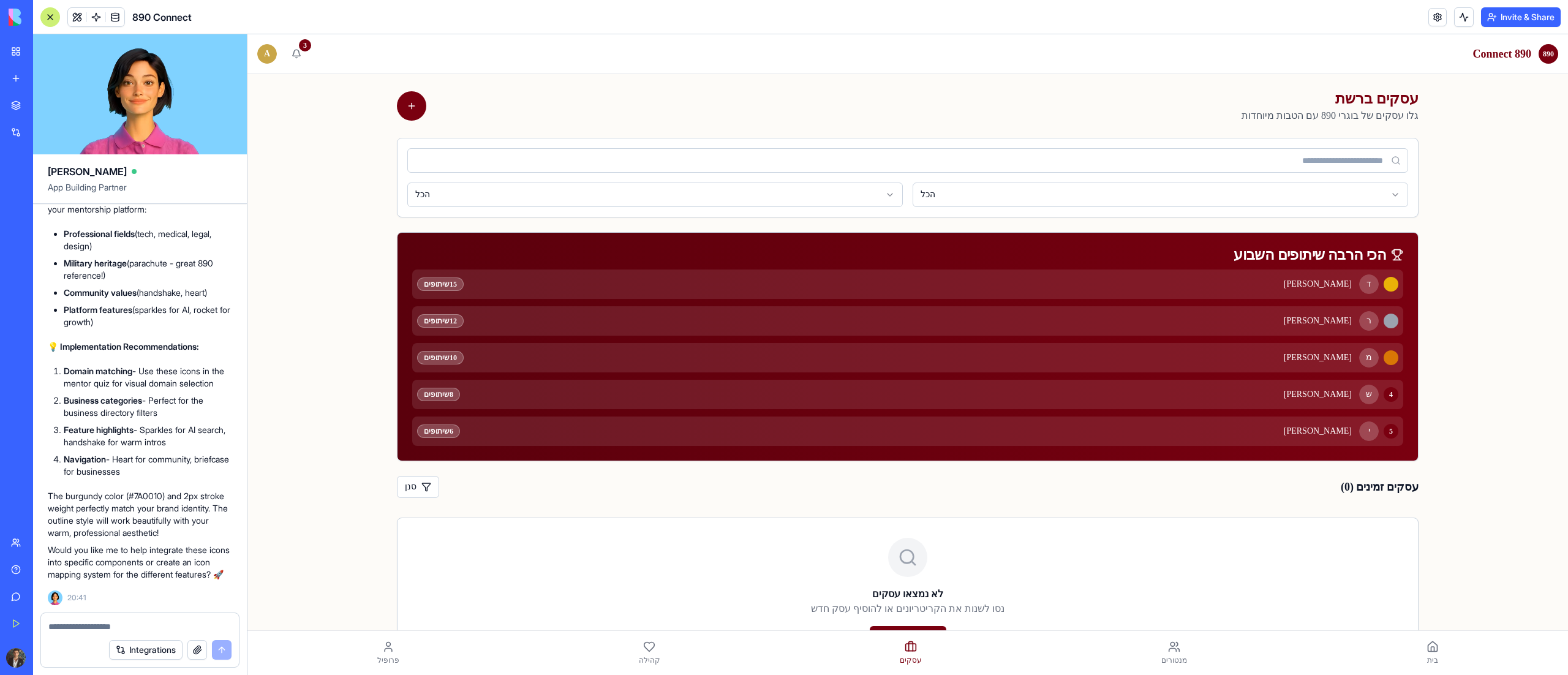
click at [58, 366] on textarea at bounding box center [140, 627] width 182 height 12
paste textarea "**********"
type textarea "**********"
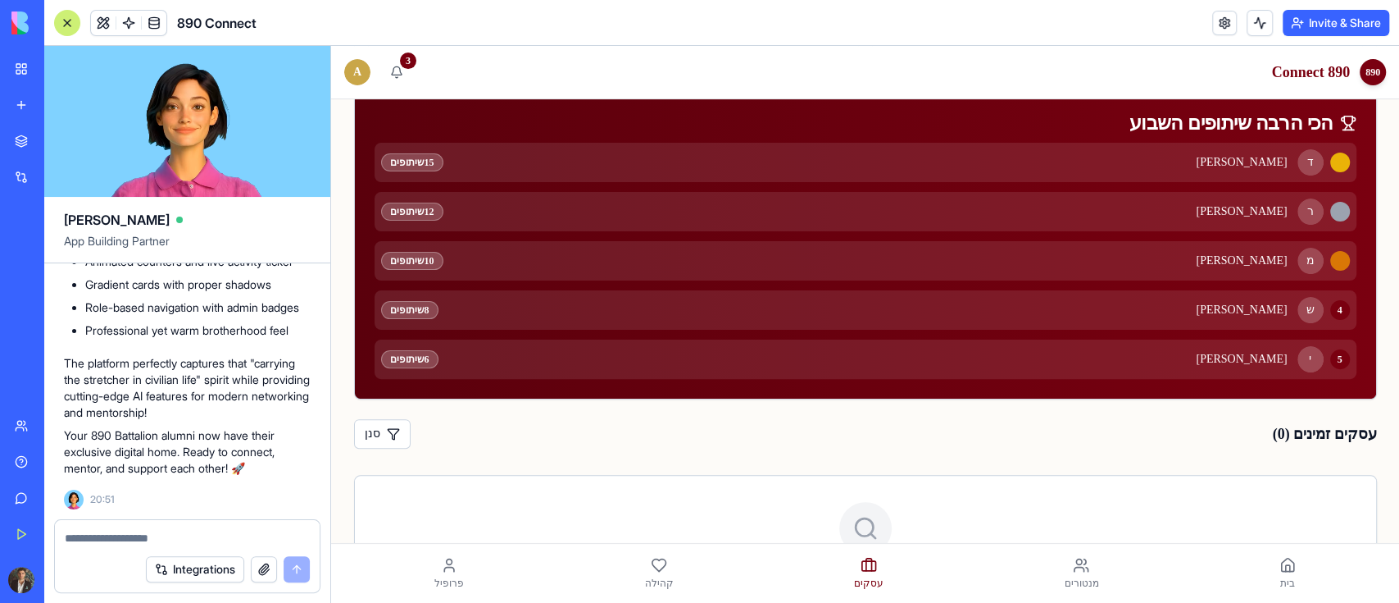
scroll to position [0, 0]
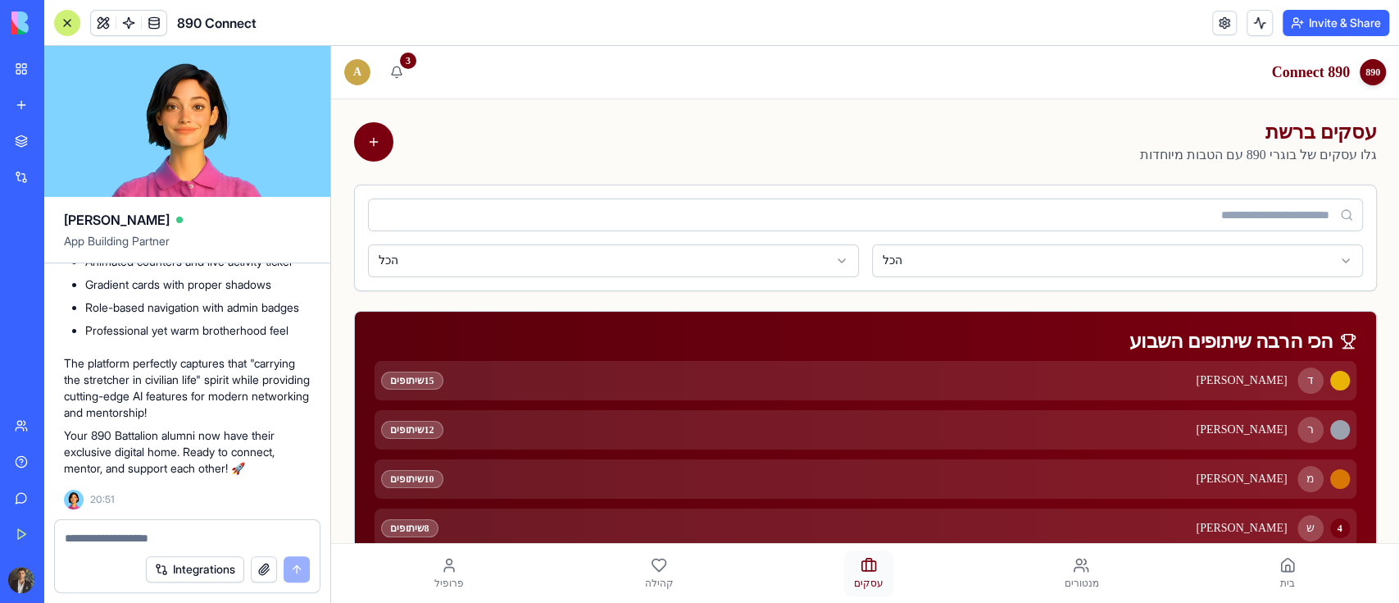
click at [857, 490] on span "עסקים" at bounding box center [869, 582] width 30 height 13
click at [1081, 490] on link "מנטורים" at bounding box center [1081, 573] width 54 height 46
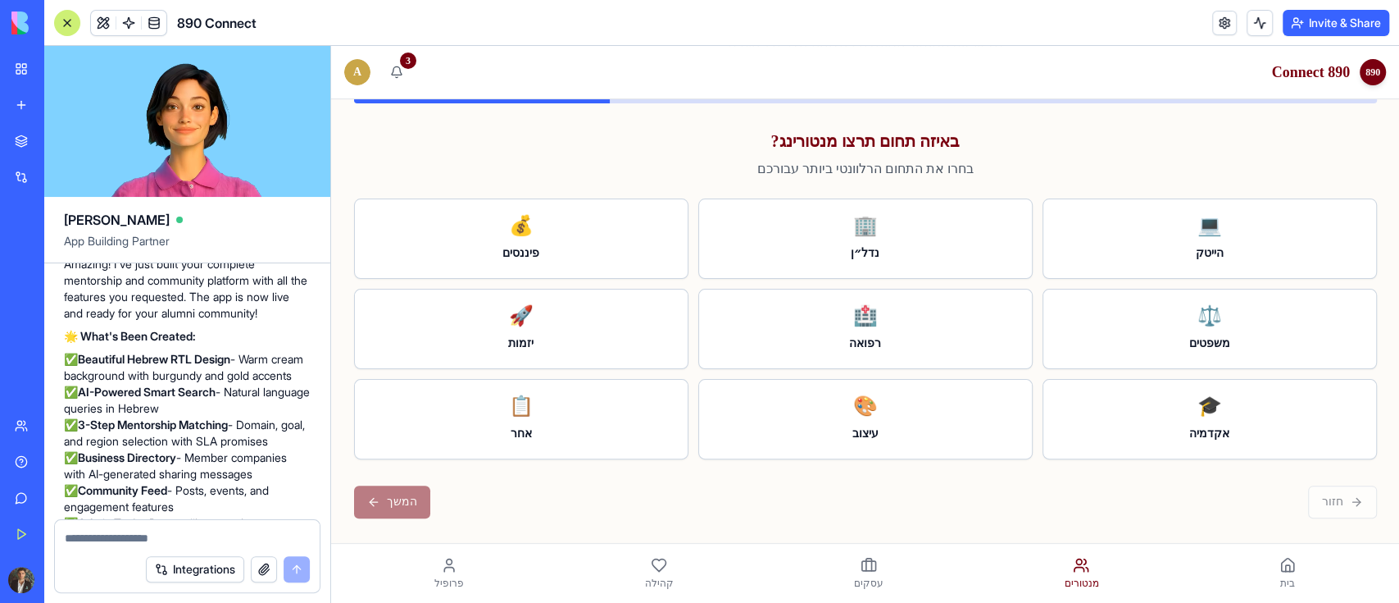
scroll to position [12577, 0]
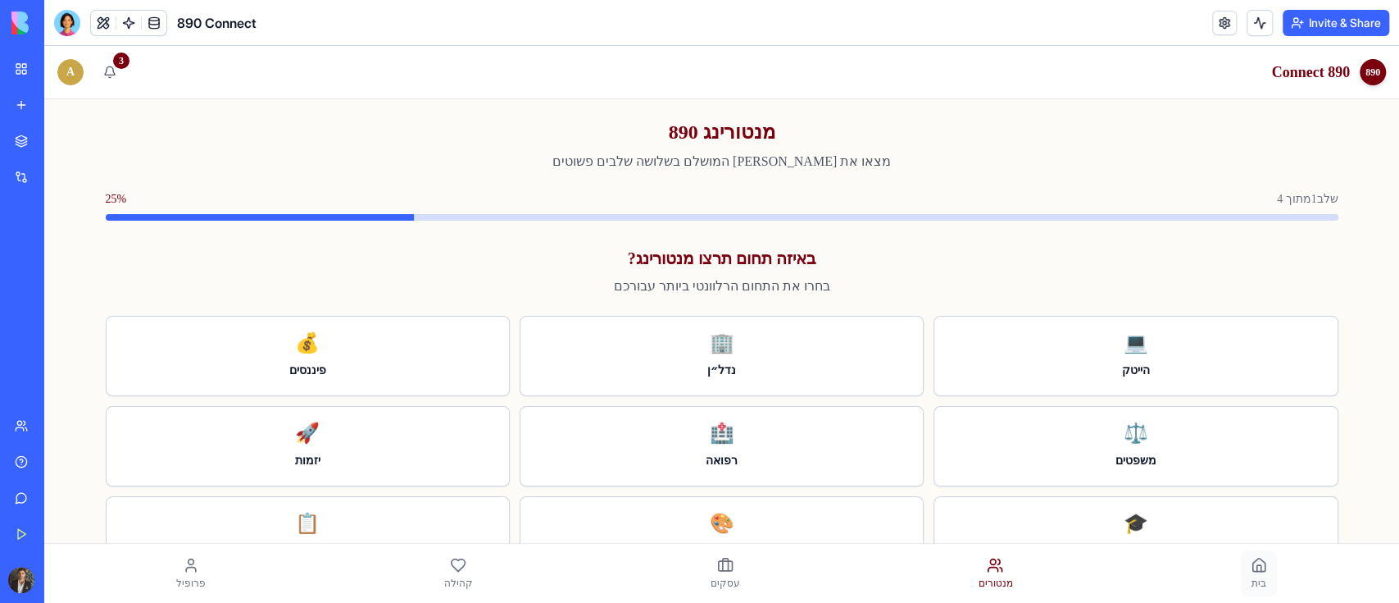
click at [1249, 566] on link "בית" at bounding box center [1259, 573] width 36 height 46
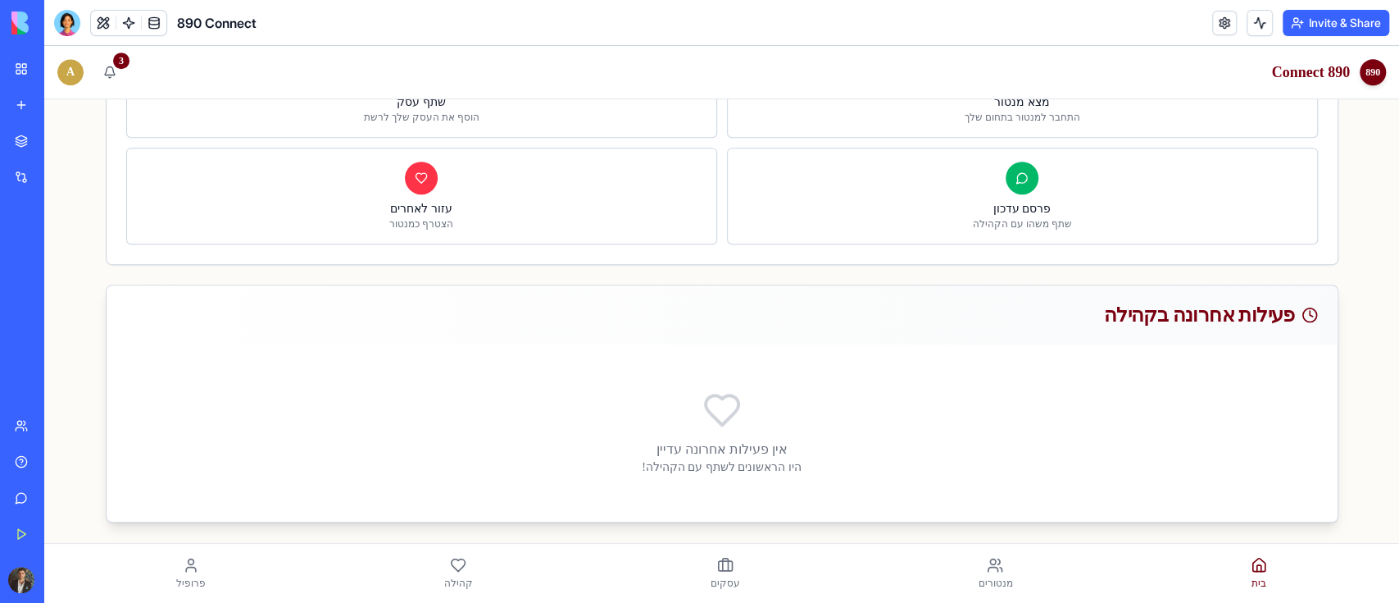
scroll to position [570, 0]
click at [740, 414] on div "אין פעילות אחרונה עדיין היו הראשונים לשתף עם הקהילה!" at bounding box center [722, 429] width 1192 height 138
click at [968, 567] on link "מנטורים" at bounding box center [995, 573] width 54 height 46
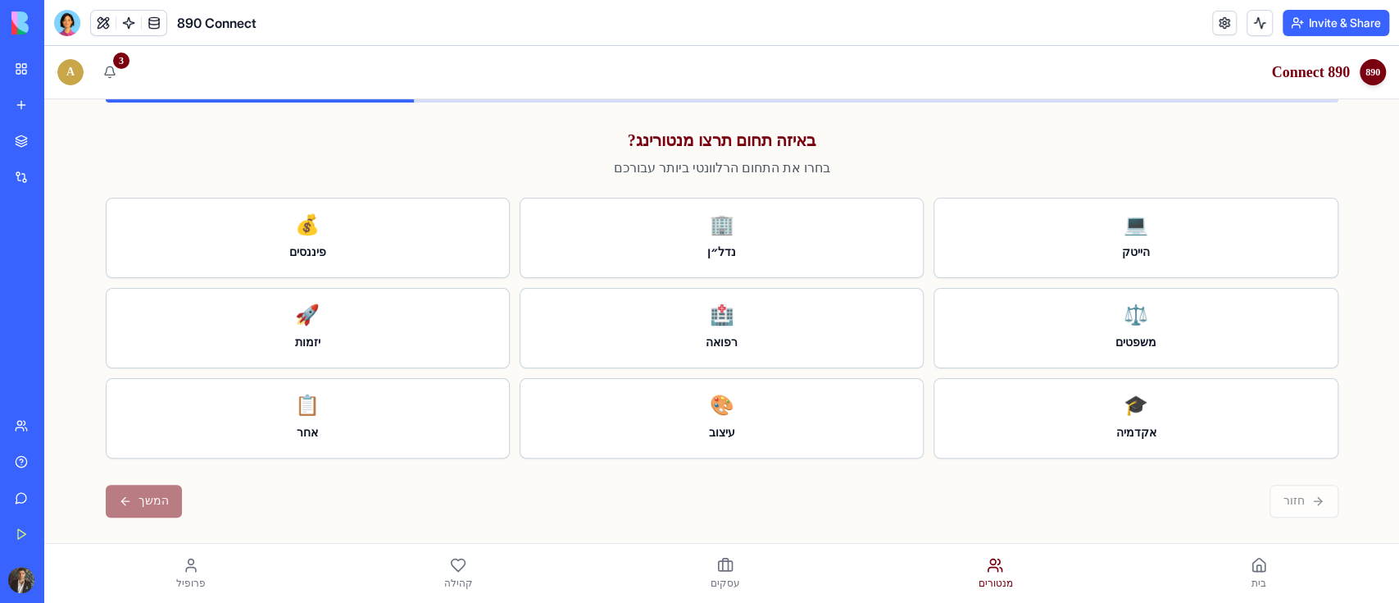
scroll to position [117, 0]
click at [719, 562] on icon at bounding box center [725, 565] width 16 height 16
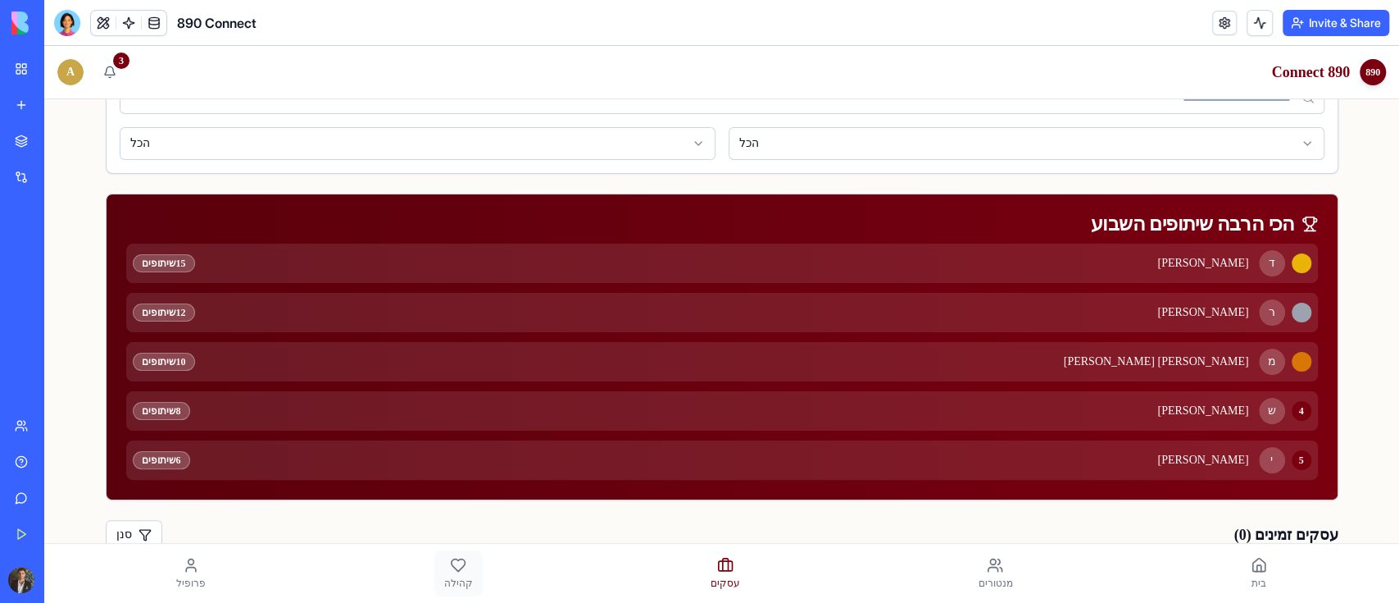
click at [441, 566] on link "קהילה" at bounding box center [459, 573] width 48 height 46
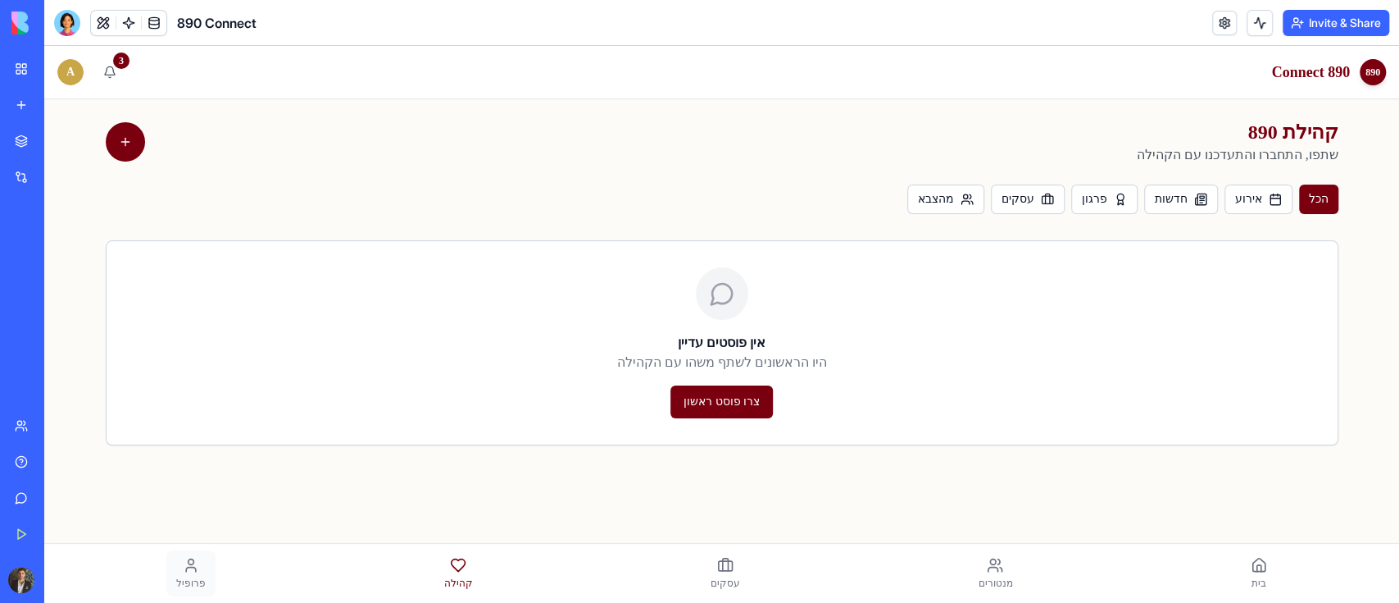
click at [184, 566] on icon at bounding box center [191, 565] width 16 height 16
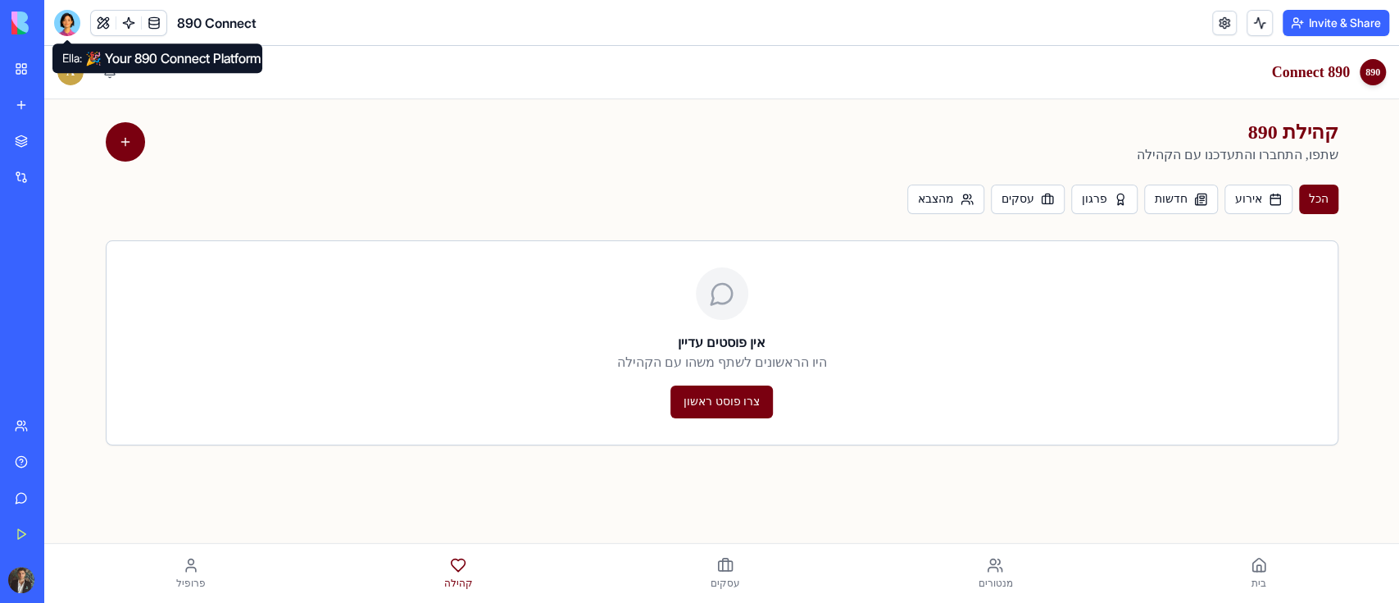
click at [66, 30] on div at bounding box center [67, 23] width 26 height 26
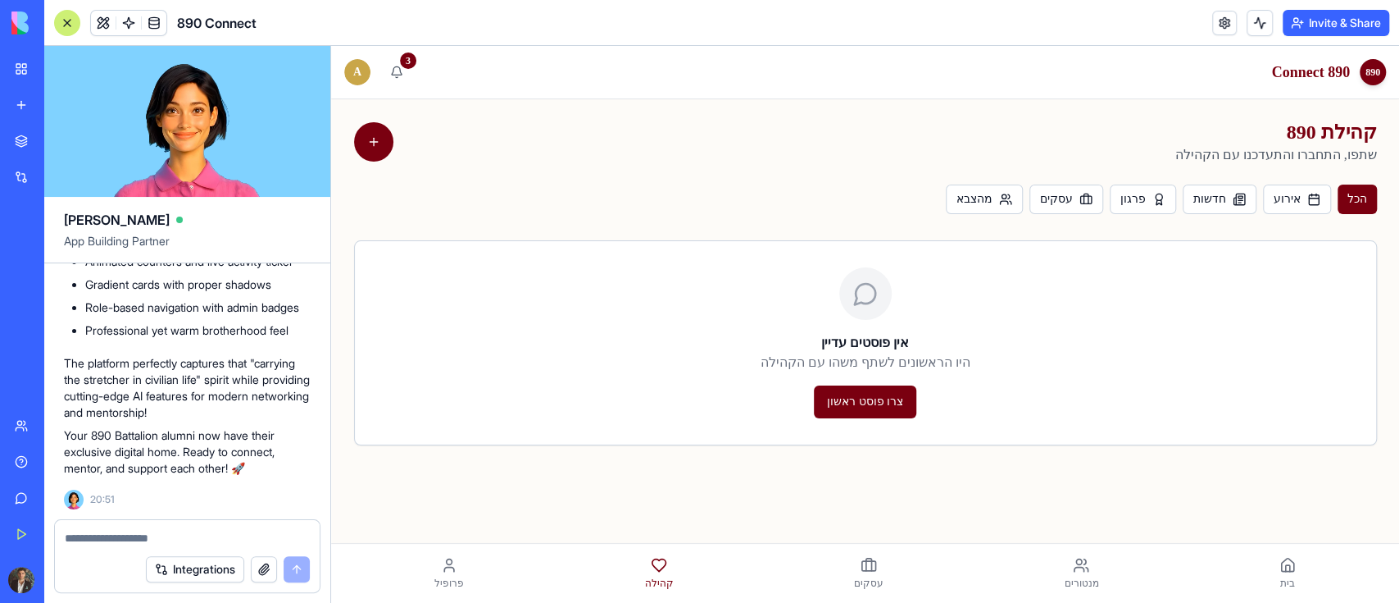
click at [861, 570] on icon at bounding box center [869, 565] width 16 height 16
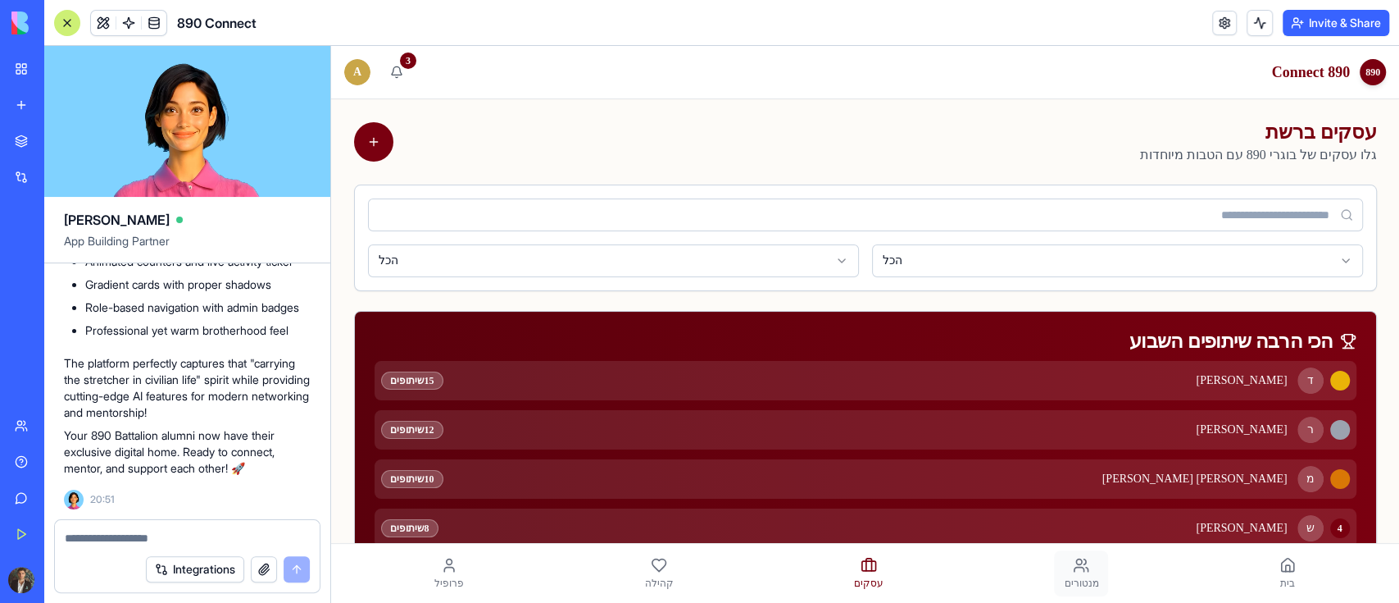
click at [1078, 578] on span "מנטורים" at bounding box center [1081, 582] width 34 height 13
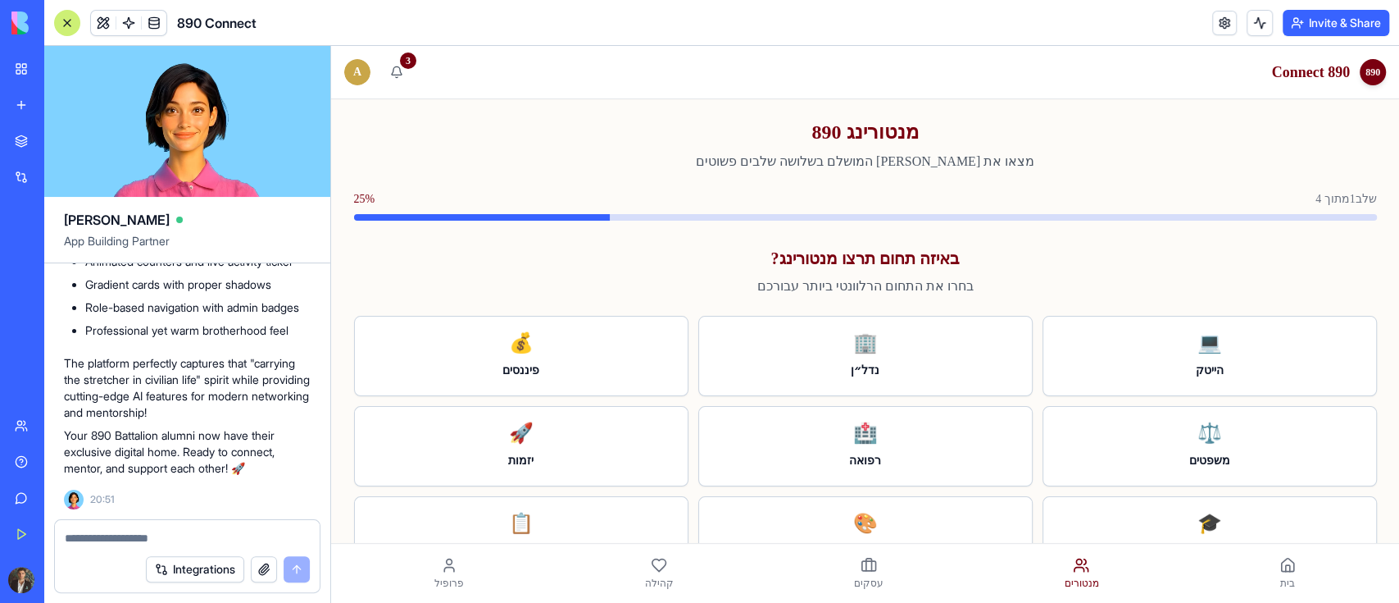
click at [164, 535] on textarea at bounding box center [187, 538] width 245 height 16
type textarea "**********"
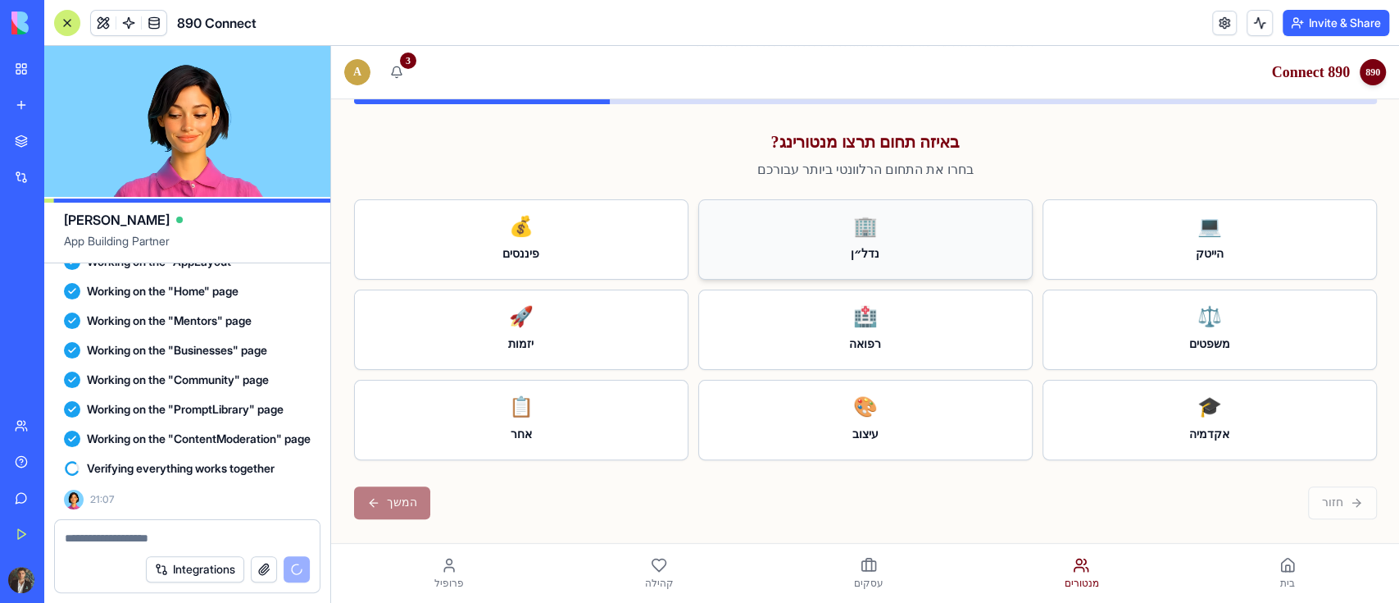
scroll to position [117, 0]
click at [856, 577] on span "עסקים" at bounding box center [869, 582] width 30 height 13
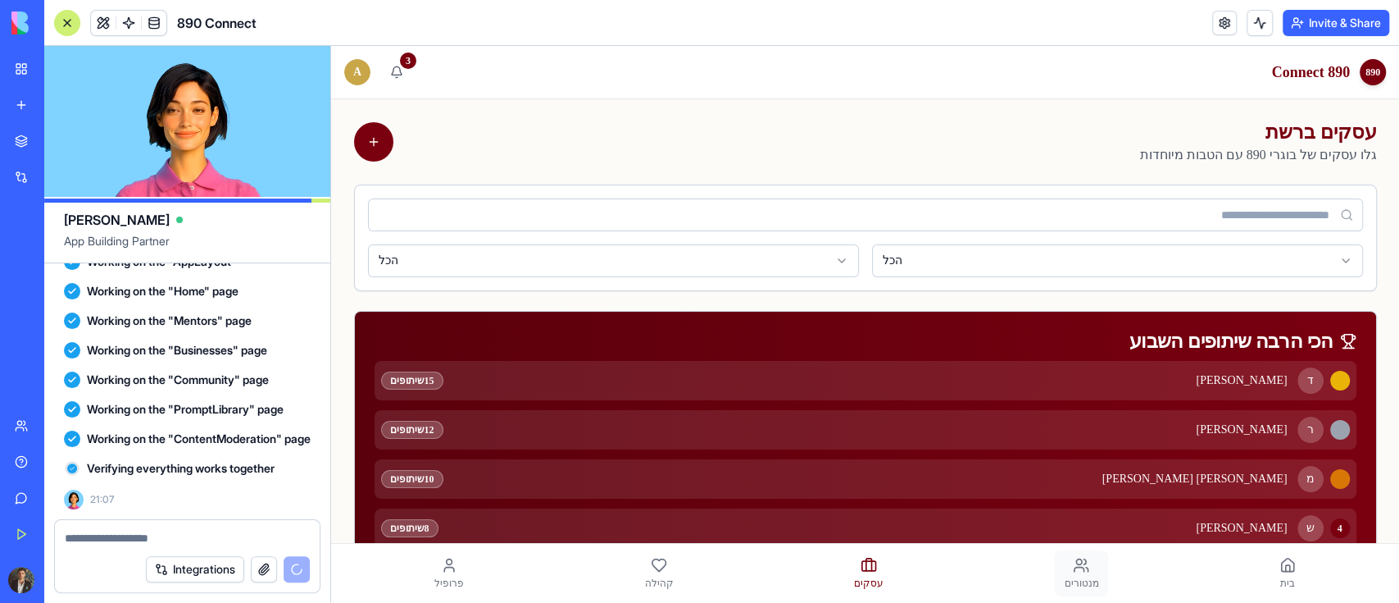
click at [1066, 574] on link "מנטורים" at bounding box center [1081, 573] width 54 height 46
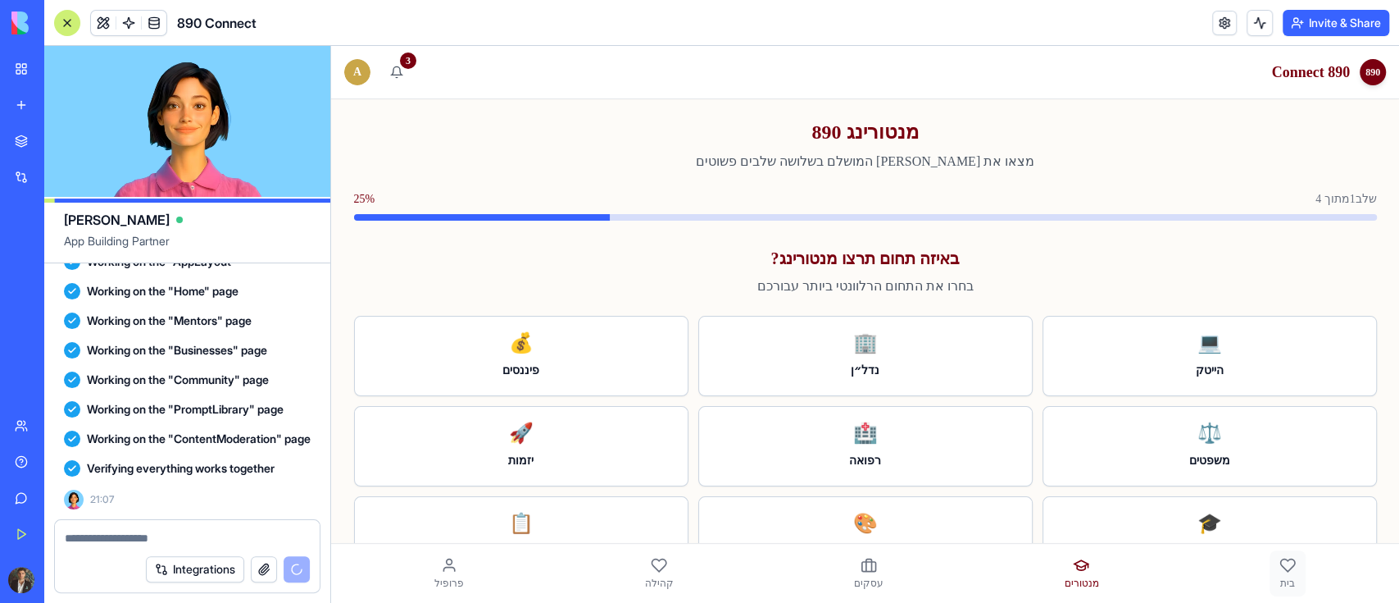
click at [1277, 577] on link "בית" at bounding box center [1288, 573] width 36 height 46
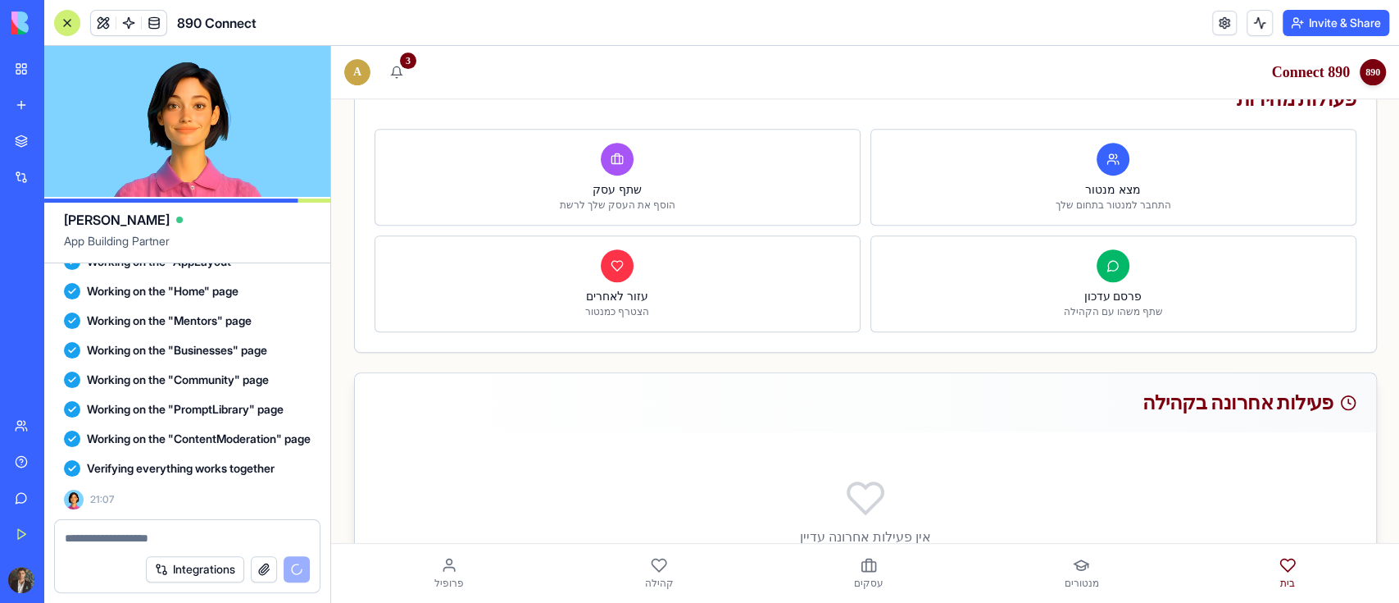
scroll to position [351, 0]
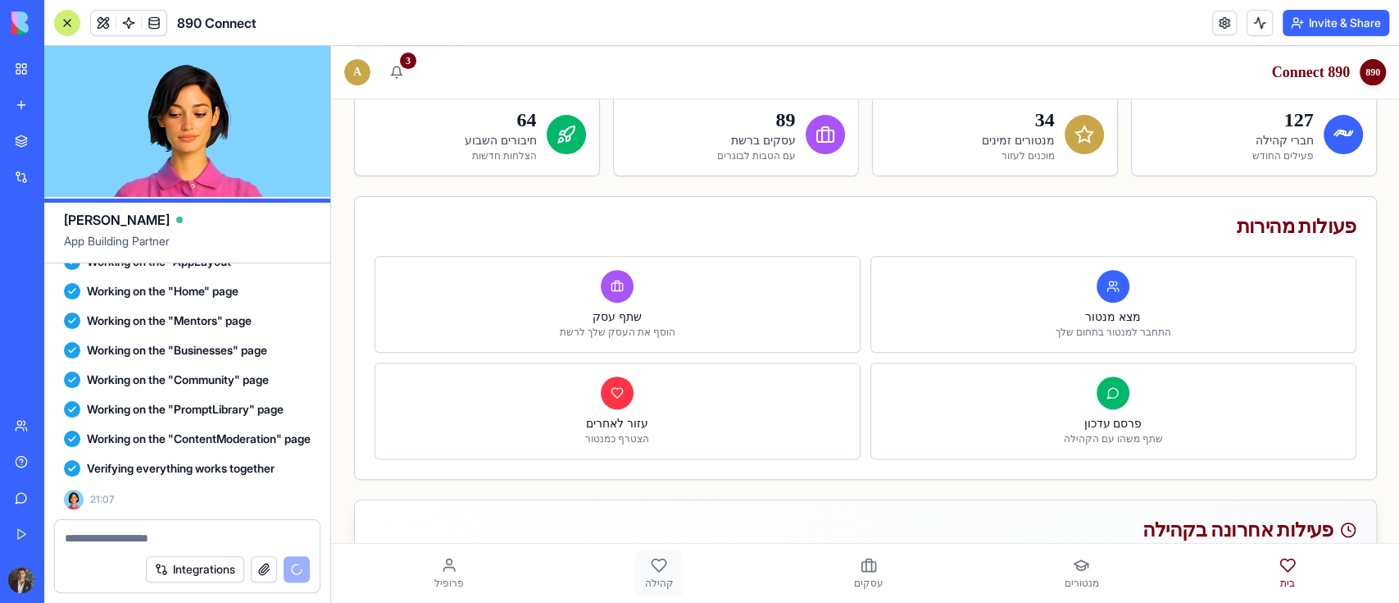
click at [649, 577] on span "קהילה" at bounding box center [659, 582] width 29 height 13
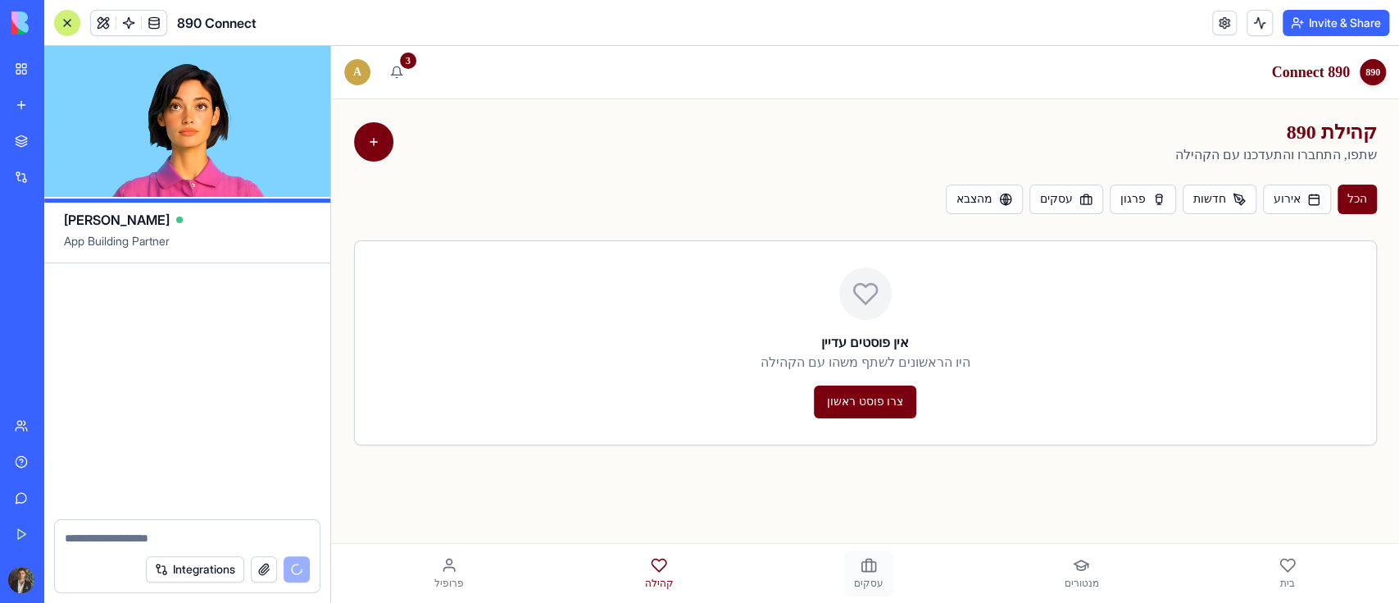
scroll to position [14075, 0]
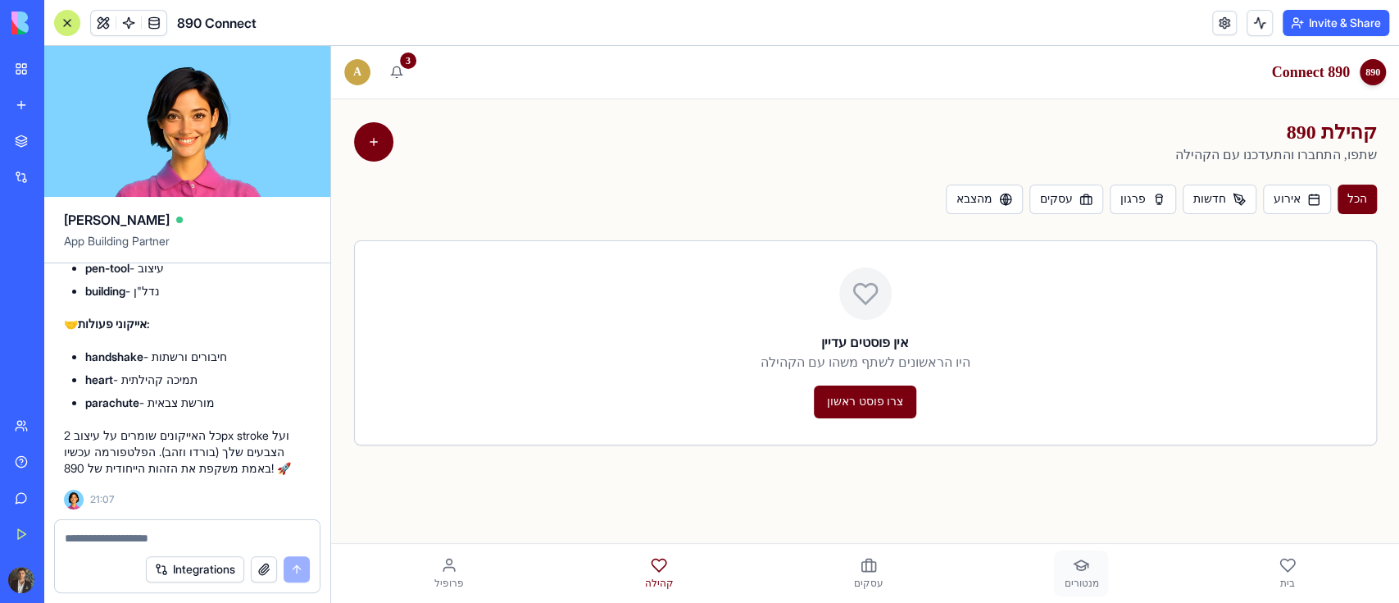
click at [1072, 574] on link "מנטורים" at bounding box center [1081, 573] width 54 height 46
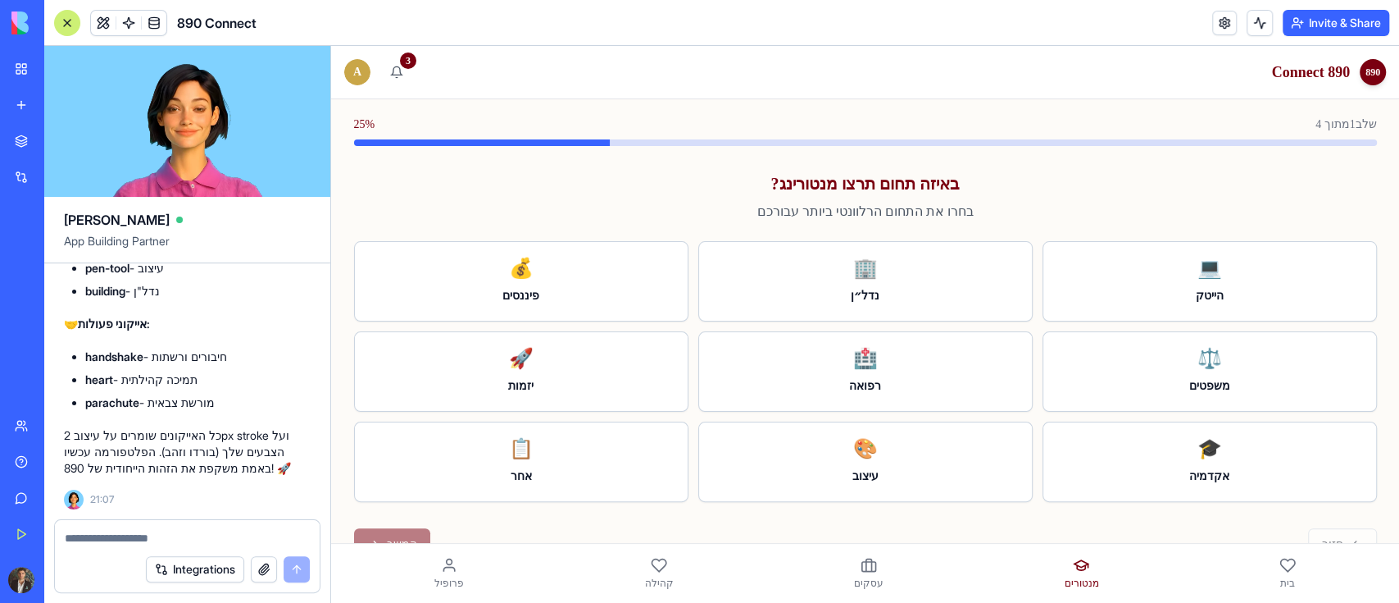
scroll to position [117, 0]
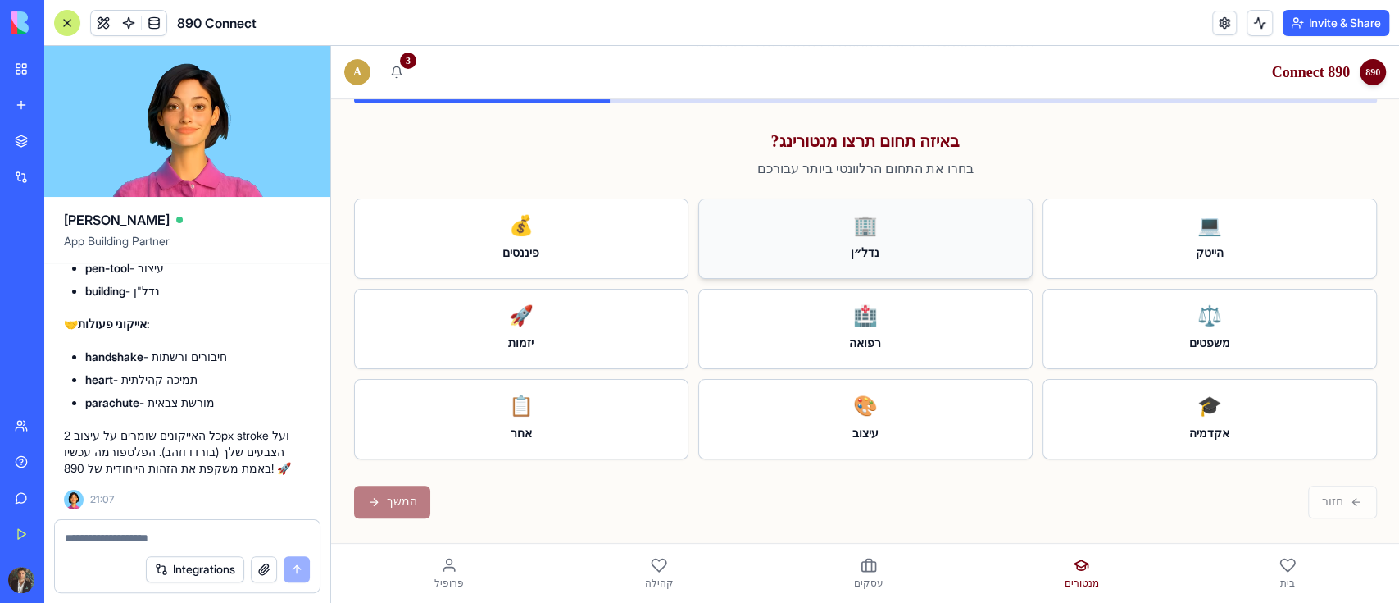
click at [863, 246] on h3 "נדל״ן" at bounding box center [865, 253] width 307 height 16
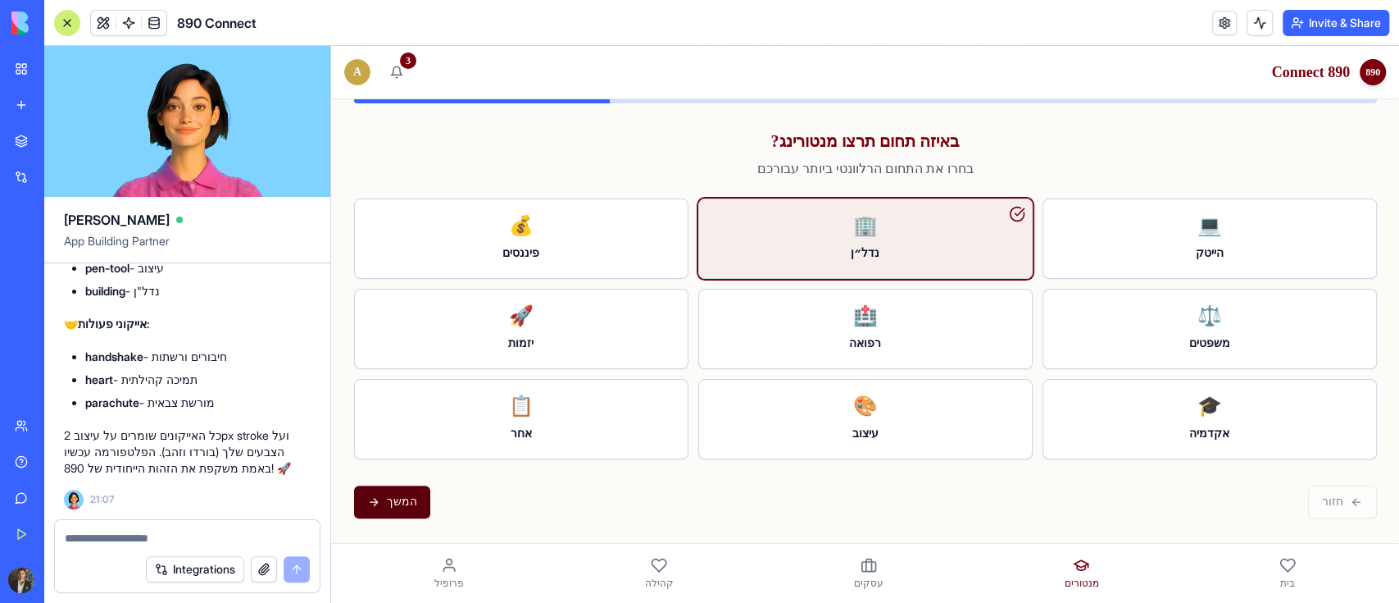
click at [396, 512] on button "המשך" at bounding box center [392, 501] width 76 height 33
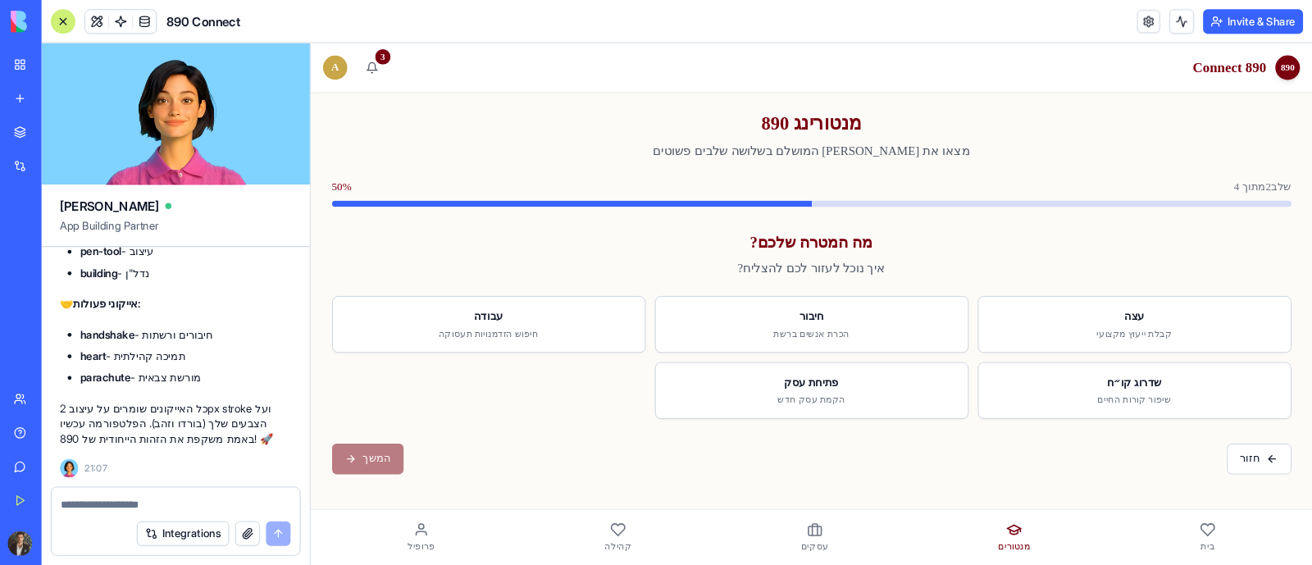
scroll to position [14075, 0]
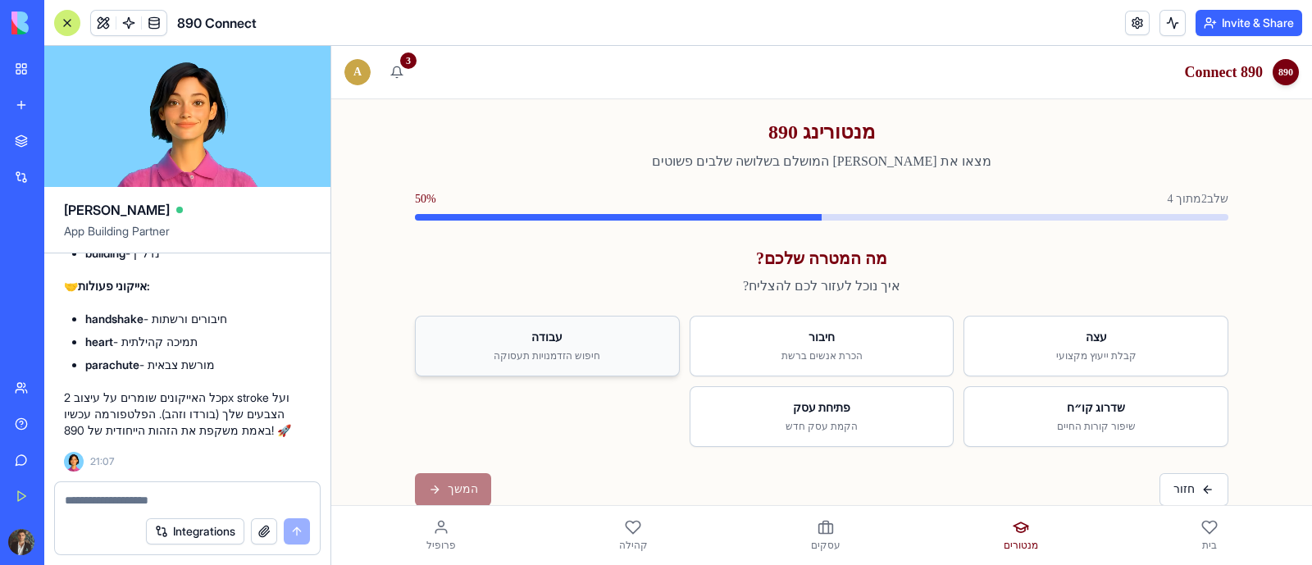
click at [569, 359] on p "חיפוש הזדמנויות תעסוקה" at bounding box center [547, 355] width 237 height 13
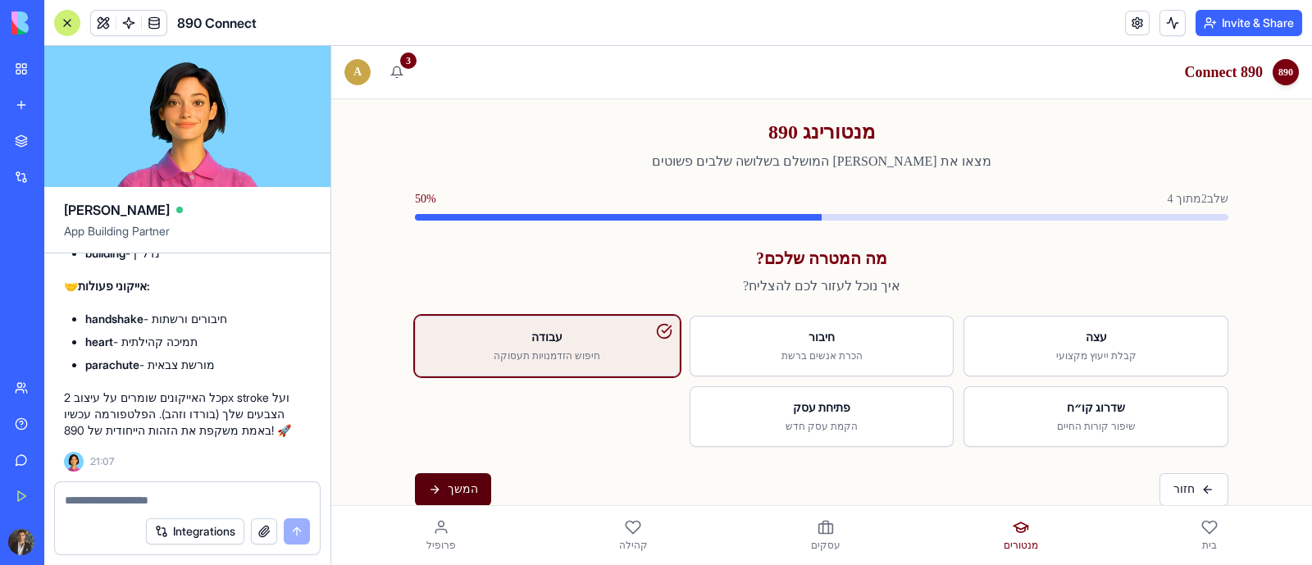
click at [452, 476] on button "המשך" at bounding box center [453, 489] width 76 height 33
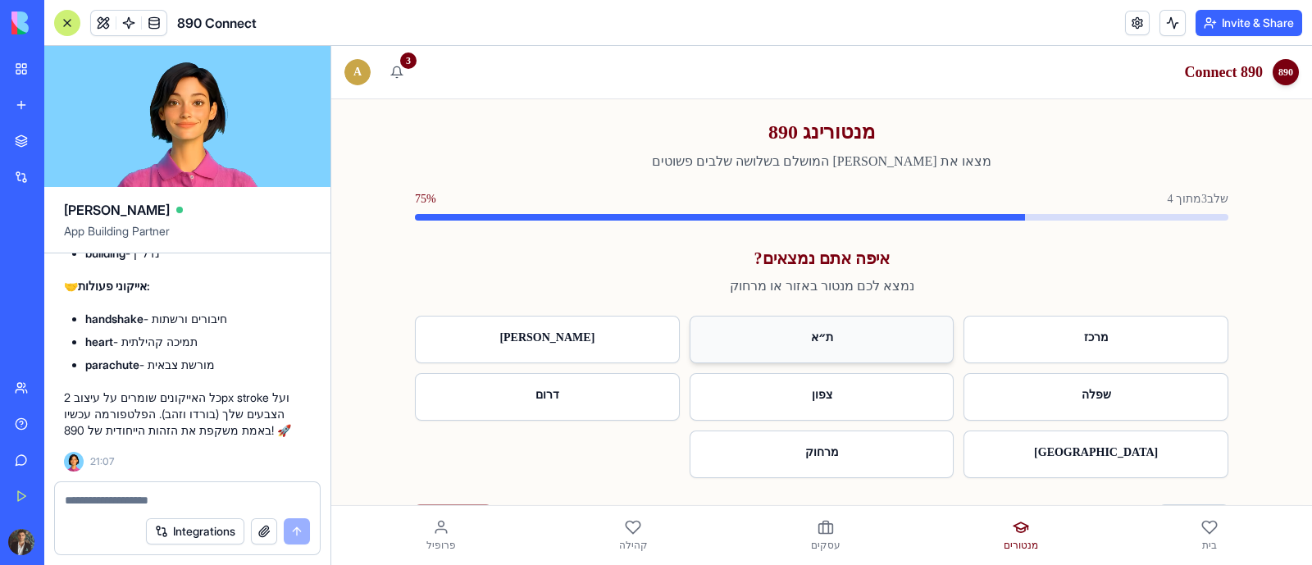
click at [871, 343] on h3 "ת״א" at bounding box center [821, 338] width 237 height 16
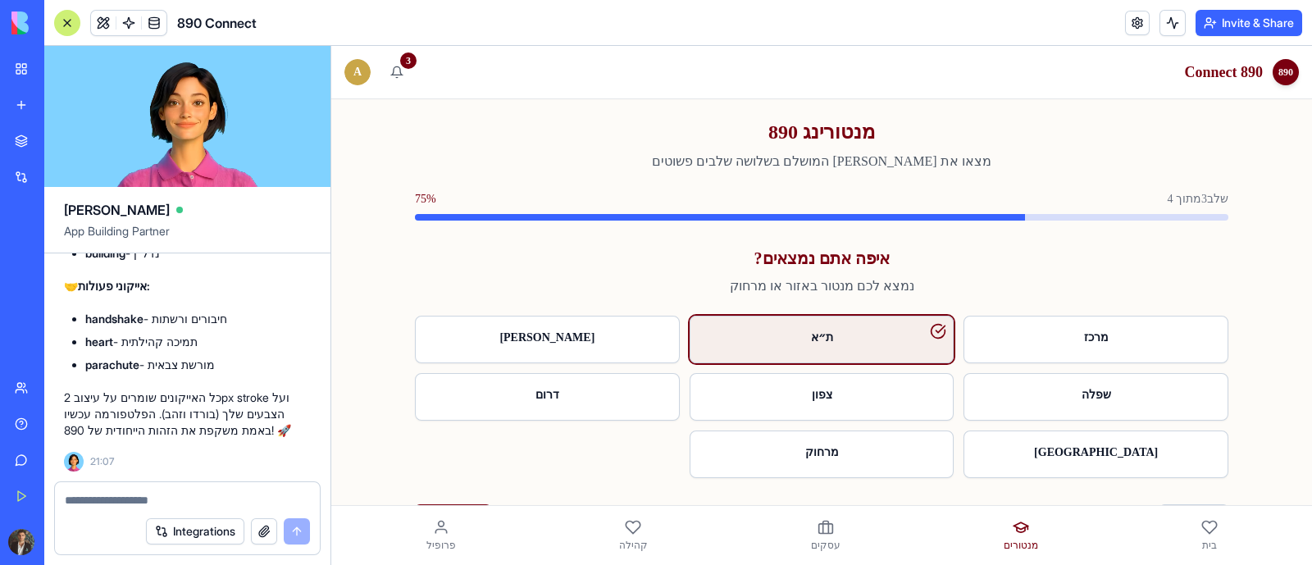
scroll to position [55, 0]
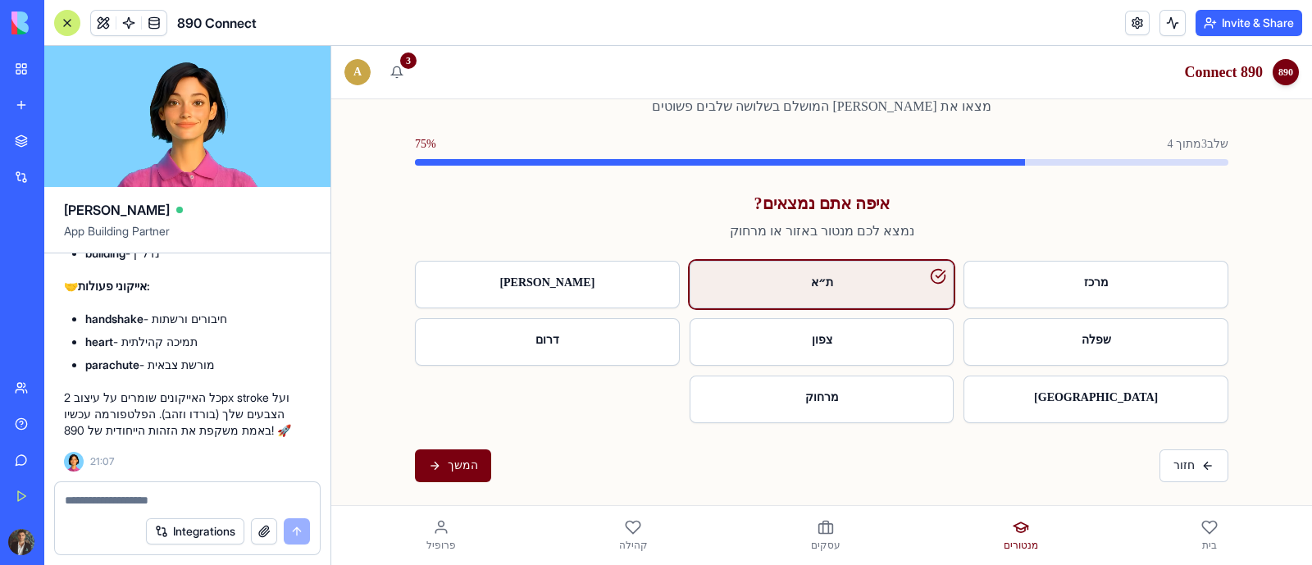
click at [439, 446] on div "מנטורינג 890 מצאו את המנטור המושלם בשלושה שלבים פשוטים שלב 3 מתוך 4 75 % איפה א…" at bounding box center [822, 272] width 840 height 457
click at [440, 467] on button "המשך" at bounding box center [453, 465] width 76 height 33
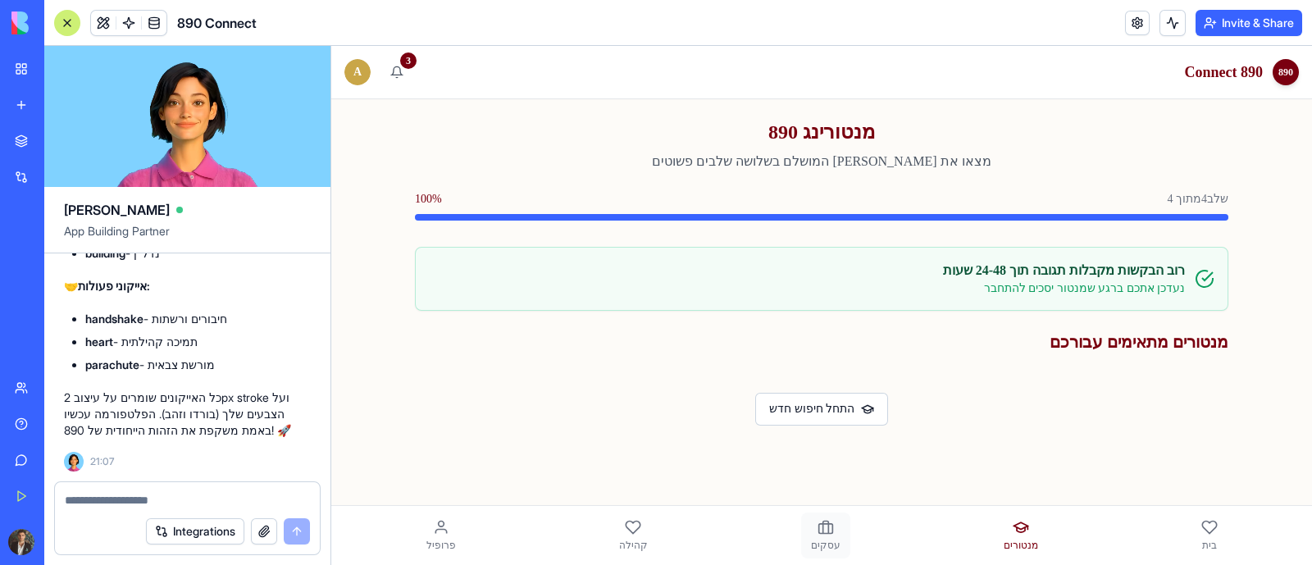
click at [820, 539] on span "עסקים" at bounding box center [826, 545] width 30 height 13
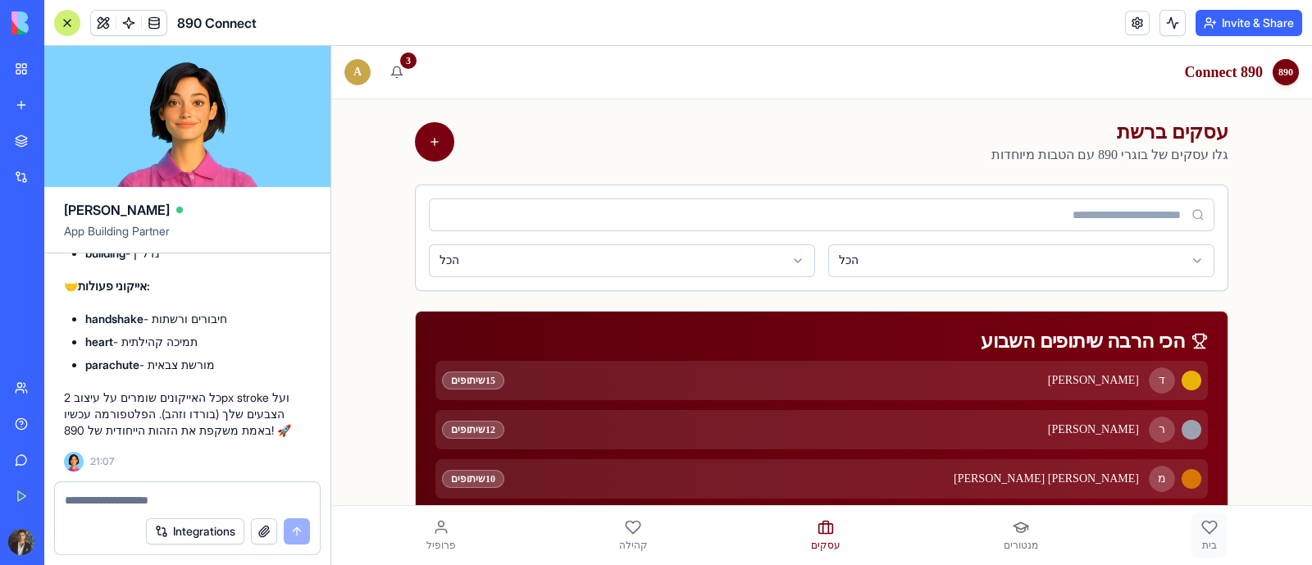
click at [1202, 529] on icon at bounding box center [1209, 527] width 14 height 12
